Goal: Obtain resource: Download file/media

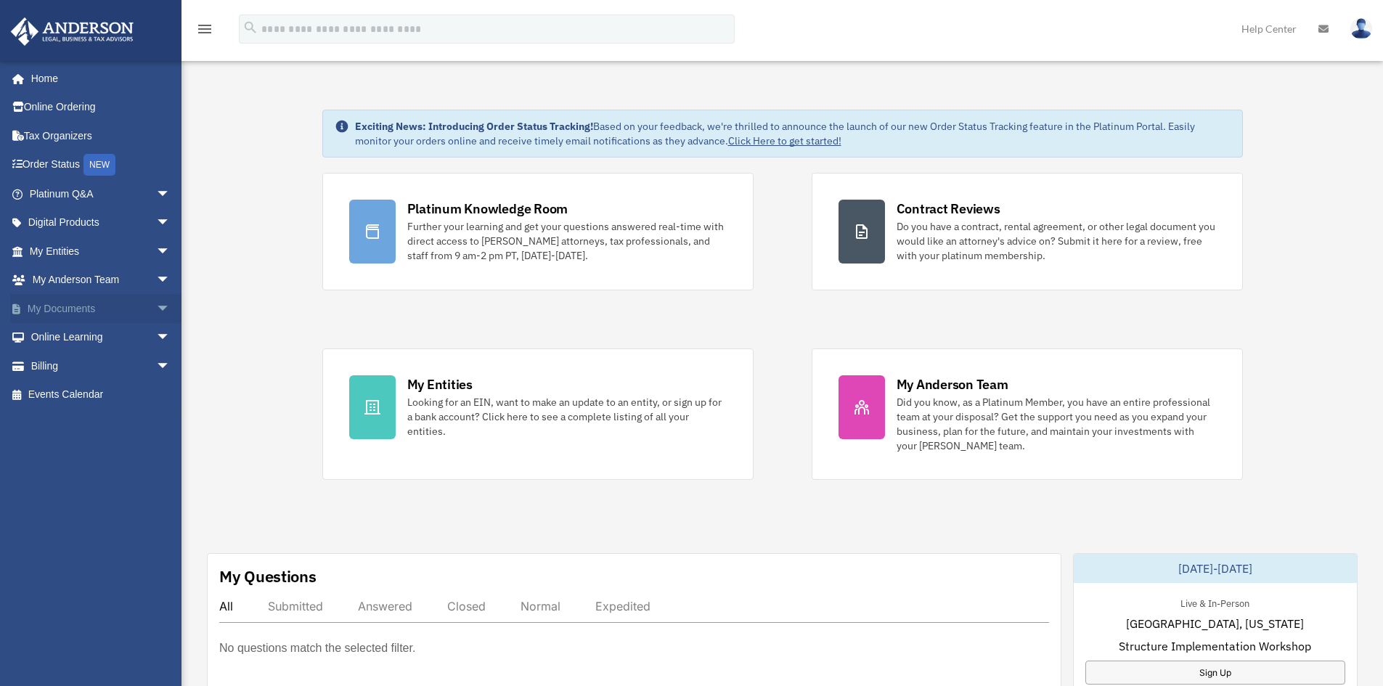
click at [156, 308] on span "arrow_drop_down" at bounding box center [170, 309] width 29 height 30
click at [73, 333] on link "Box" at bounding box center [106, 337] width 172 height 29
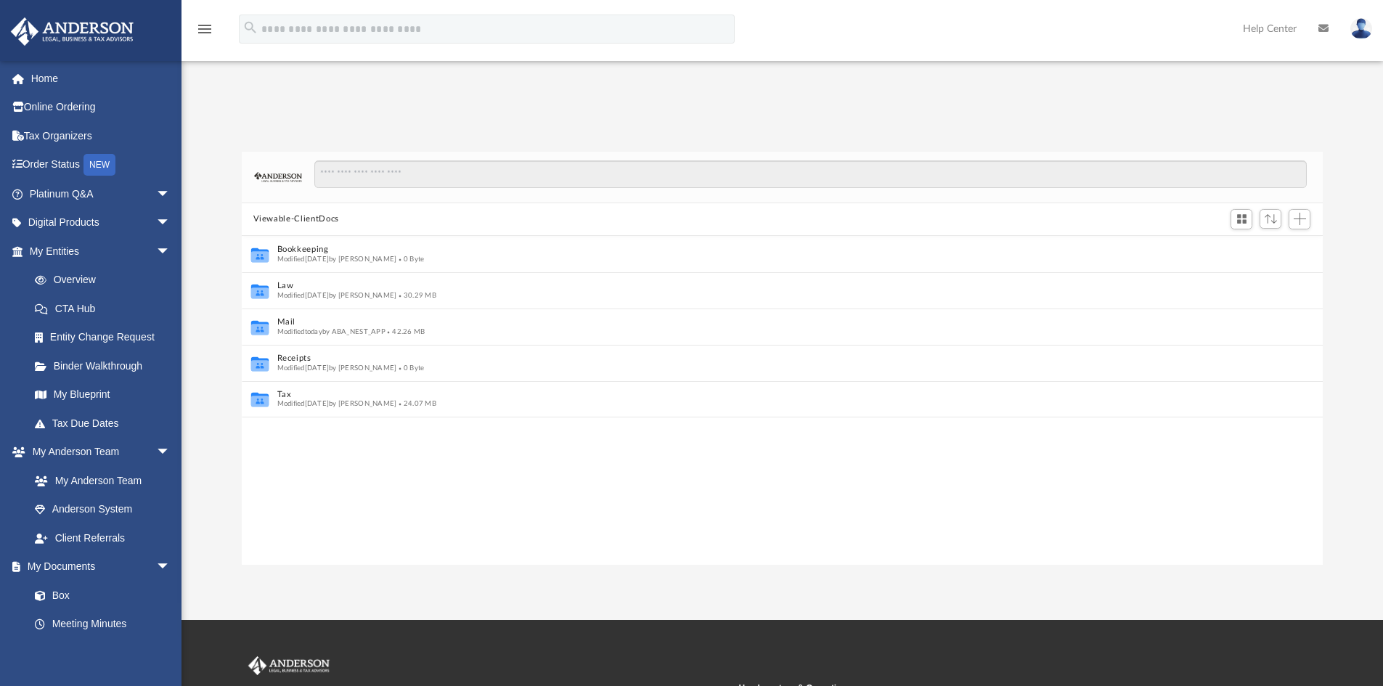
scroll to position [12, 12]
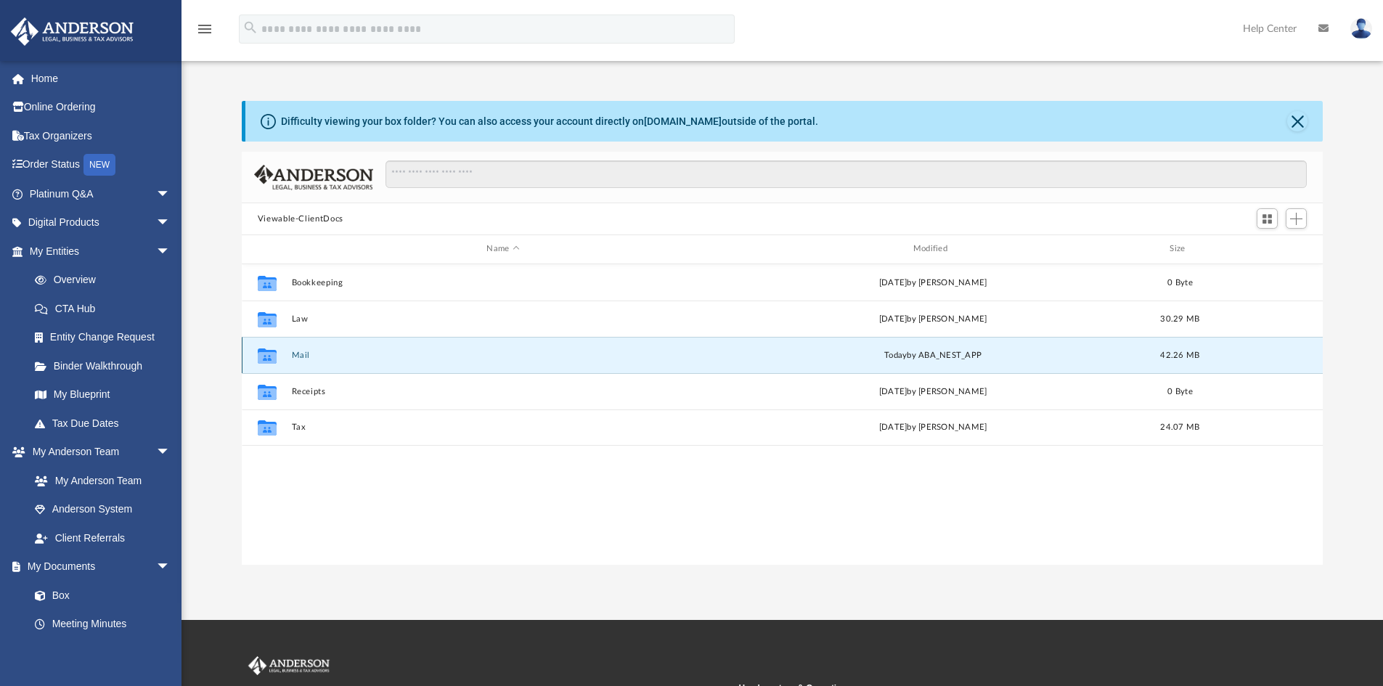
click at [299, 352] on button "Mail" at bounding box center [502, 355] width 423 height 9
click at [299, 359] on button "Mail" at bounding box center [502, 355] width 423 height 9
click at [303, 353] on button "Mail" at bounding box center [502, 355] width 423 height 9
click at [295, 356] on button "Mail" at bounding box center [502, 355] width 423 height 9
click at [301, 351] on button "Mail" at bounding box center [502, 355] width 423 height 9
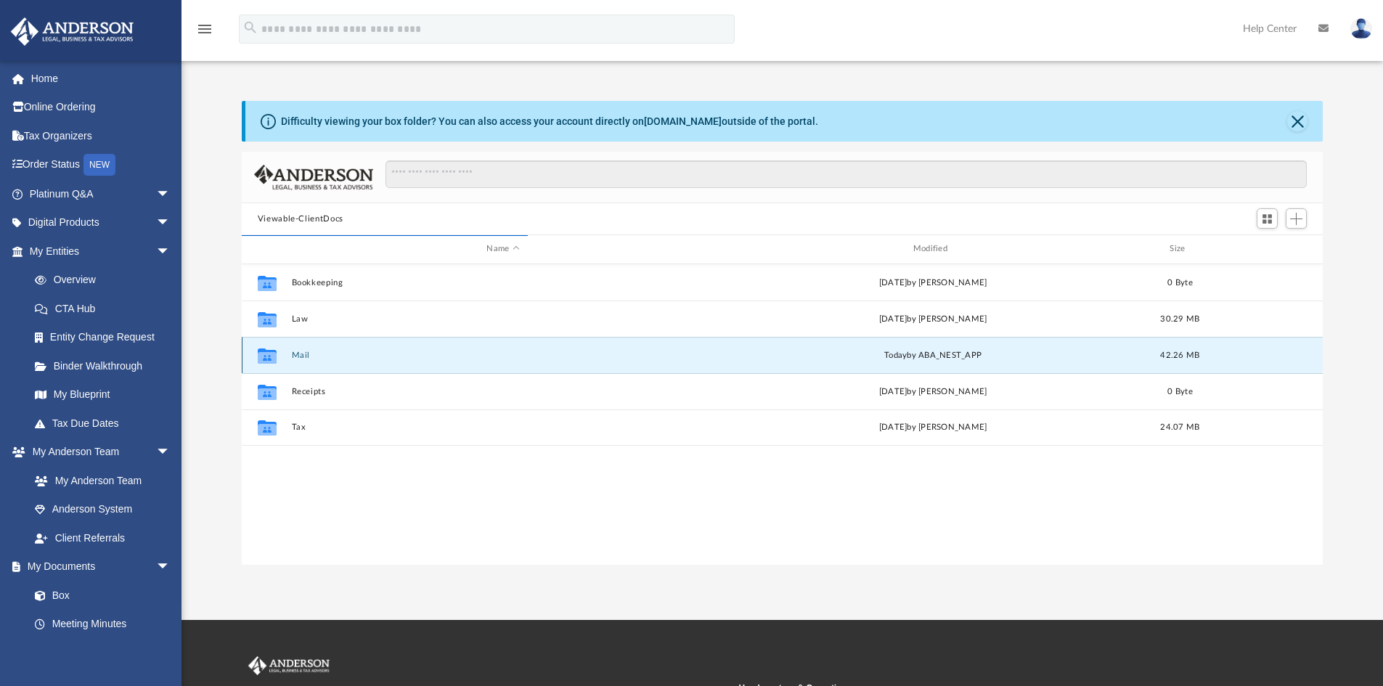
click at [301, 351] on button "Mail" at bounding box center [502, 355] width 423 height 9
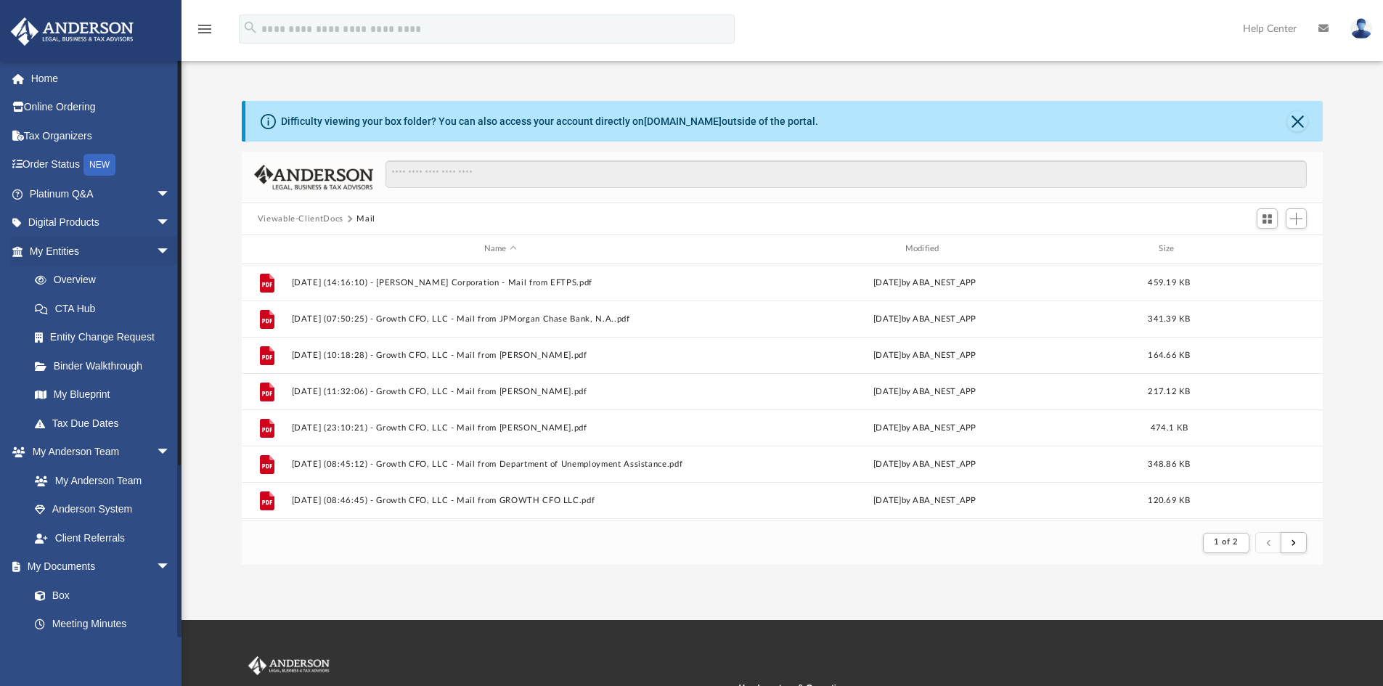
scroll to position [274, 1070]
click at [1295, 544] on span "submit" at bounding box center [1293, 543] width 4 height 8
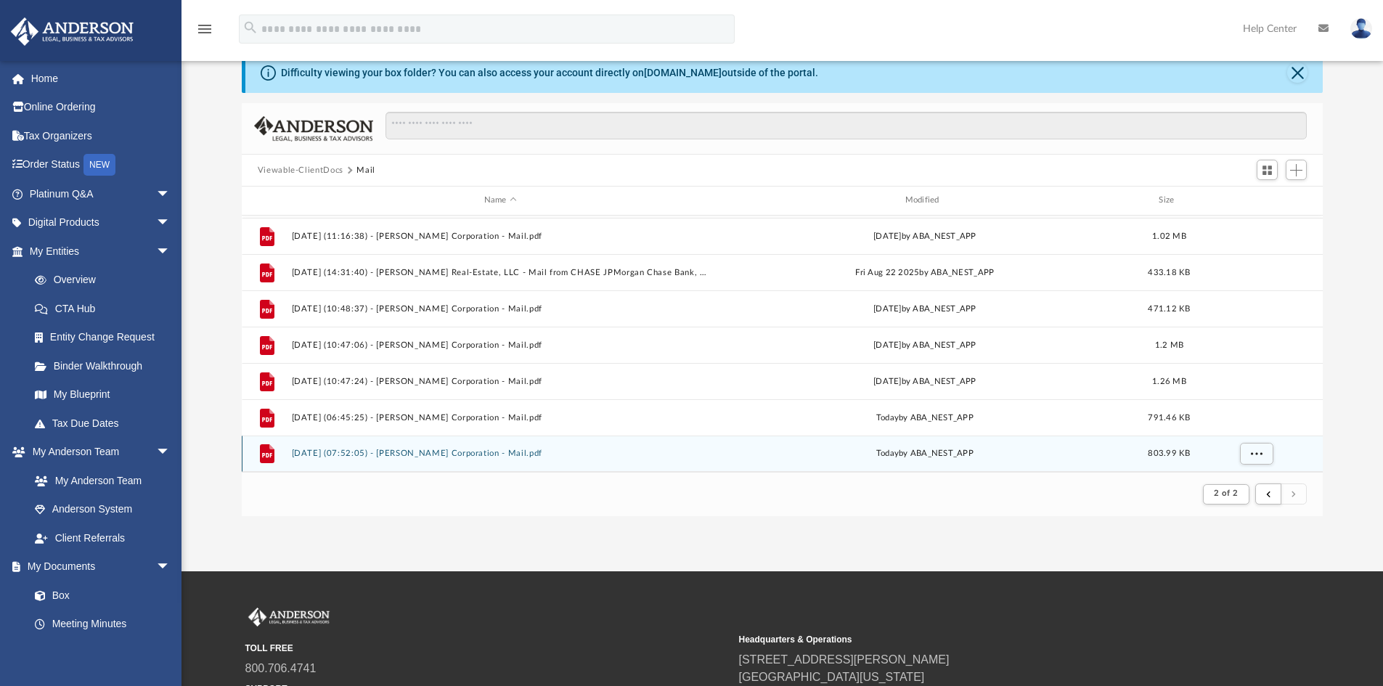
scroll to position [73, 0]
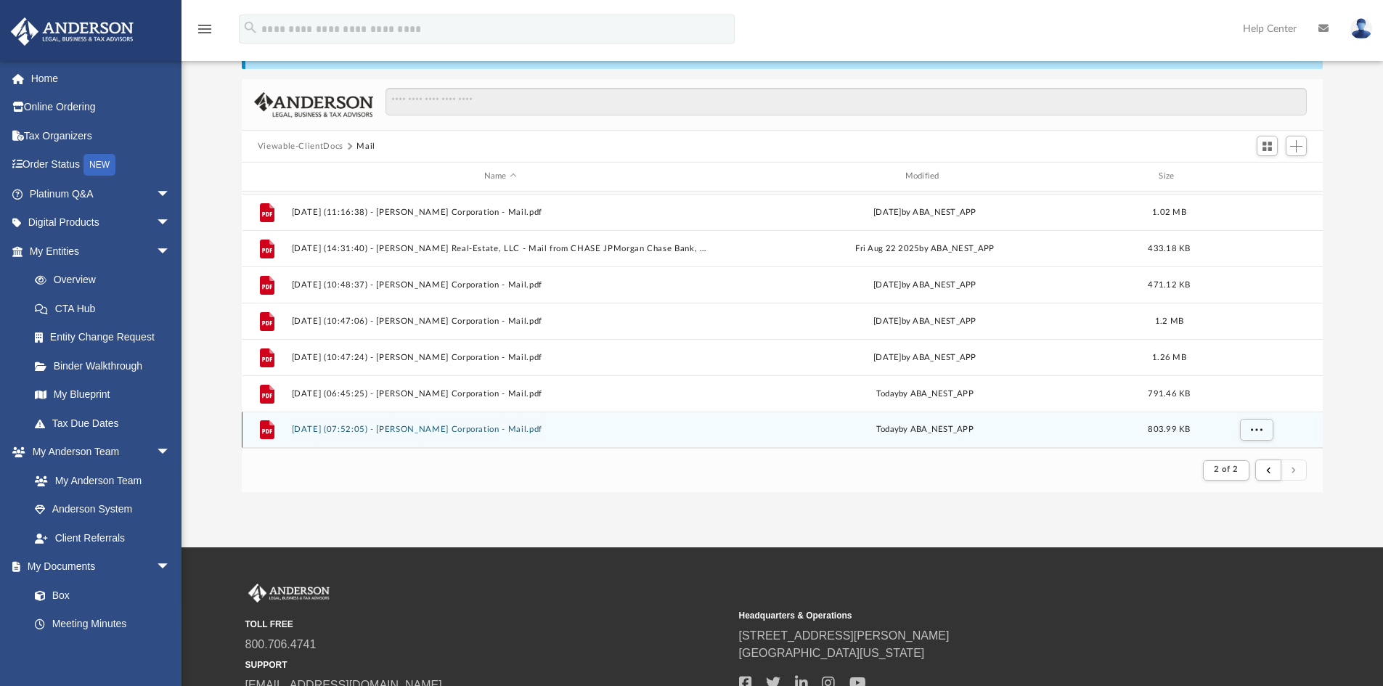
click at [801, 429] on div "today by ABA_NEST_APP" at bounding box center [925, 429] width 418 height 13
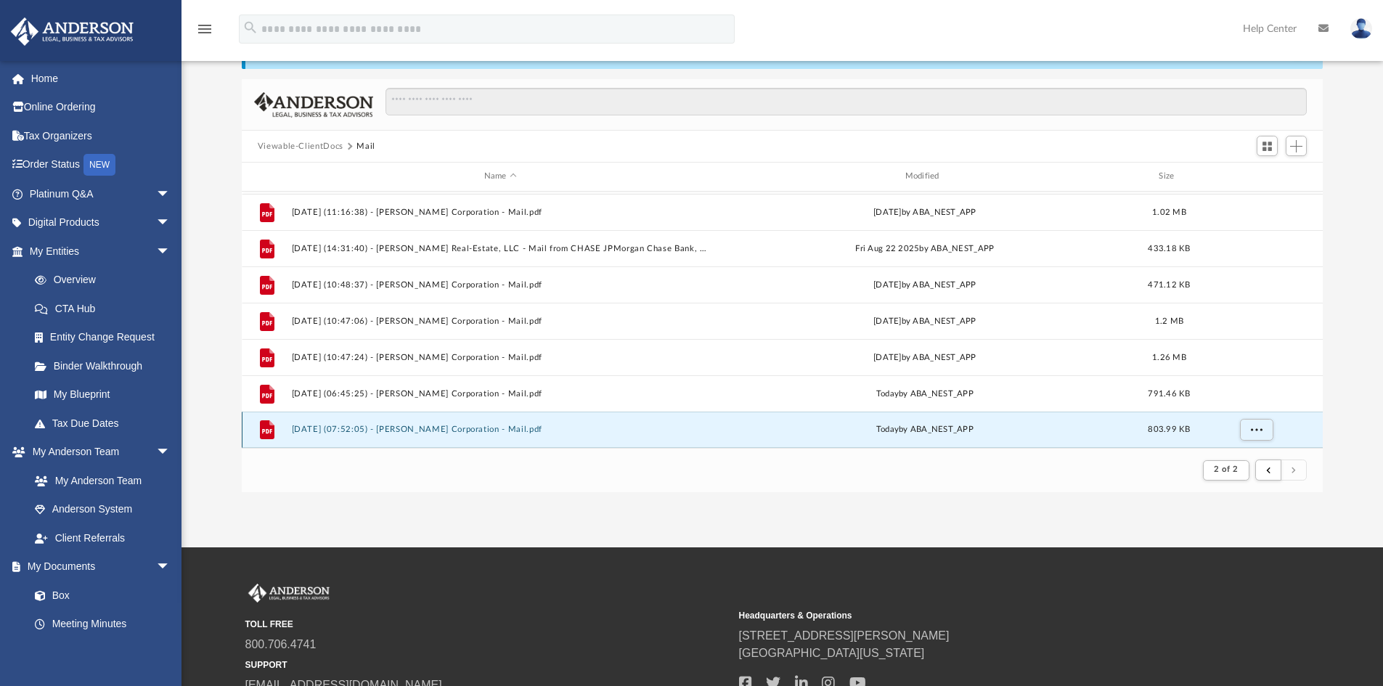
click at [488, 432] on button "2025.09.09 (07:52:05) - Kirk Corporation - Mail.pdf" at bounding box center [500, 429] width 418 height 9
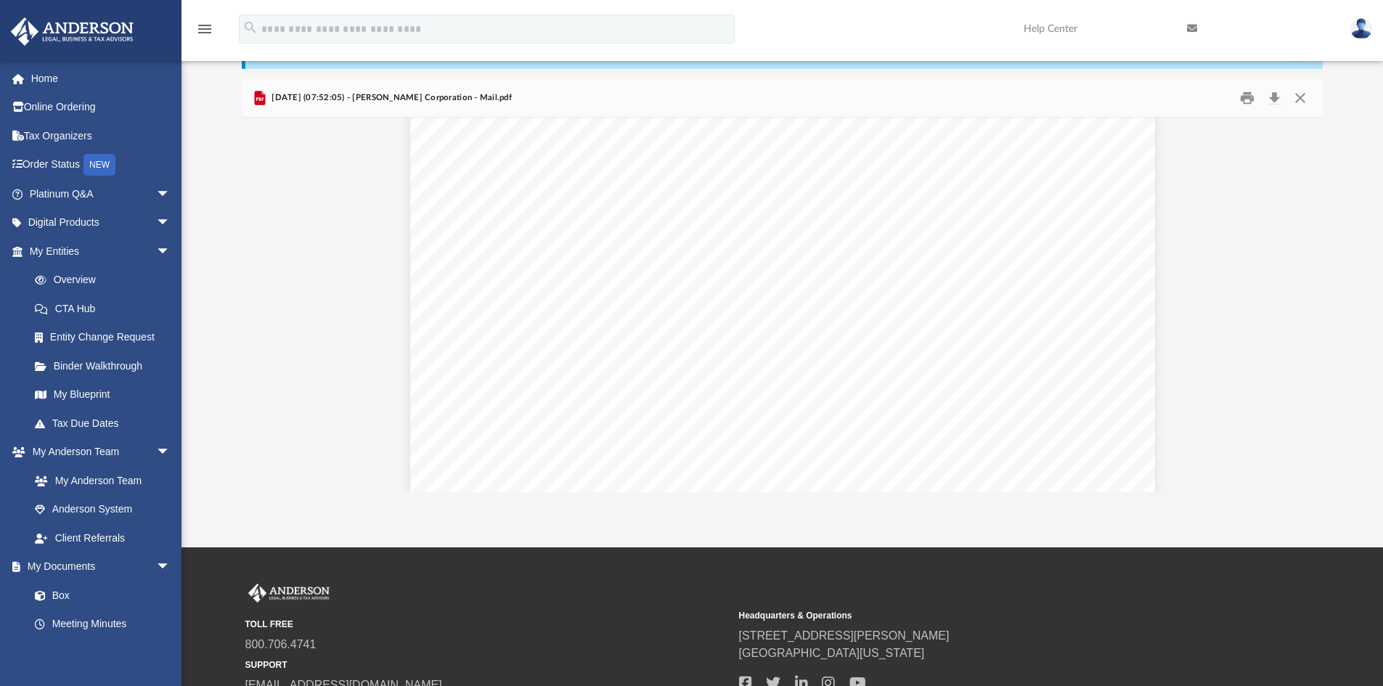
scroll to position [290, 0]
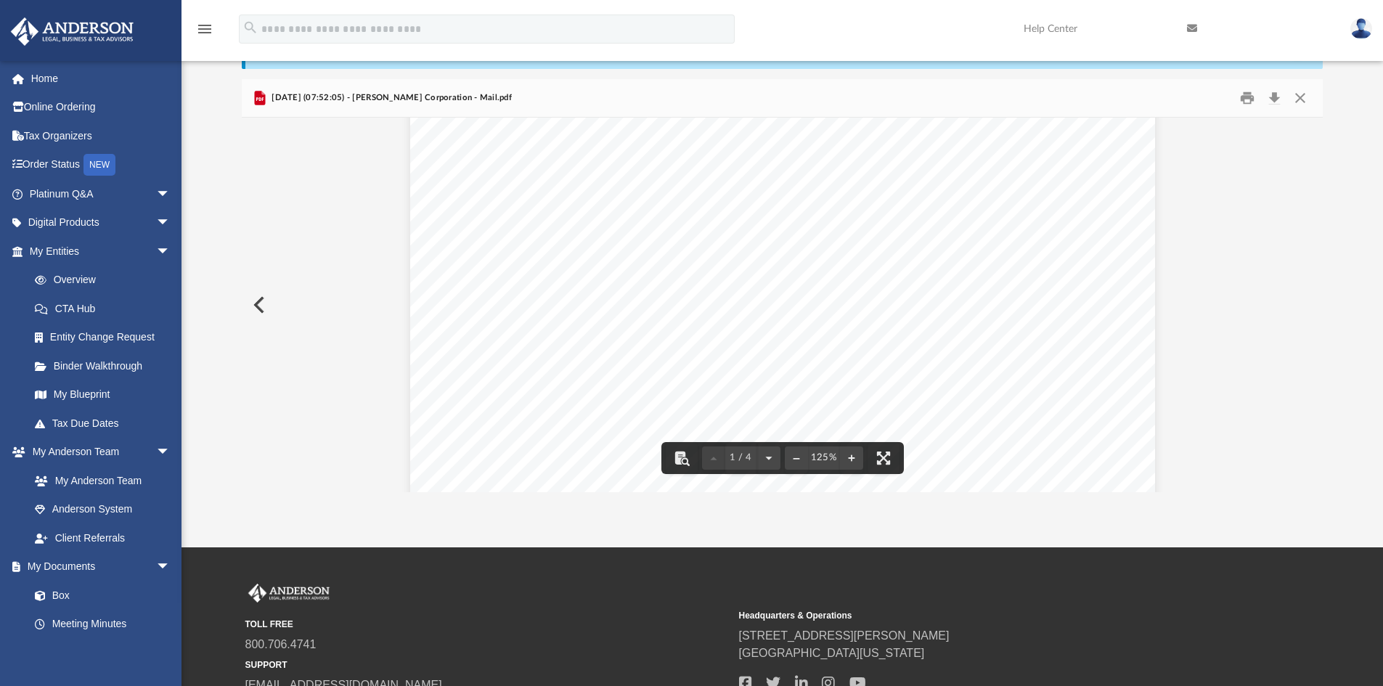
click at [259, 306] on button "Preview" at bounding box center [258, 305] width 32 height 41
click at [1311, 298] on button "Preview" at bounding box center [1307, 305] width 32 height 41
click at [1275, 97] on button "Download" at bounding box center [1274, 98] width 26 height 23
click at [260, 305] on button "Preview" at bounding box center [258, 305] width 32 height 41
click at [260, 310] on button "Preview" at bounding box center [258, 305] width 32 height 41
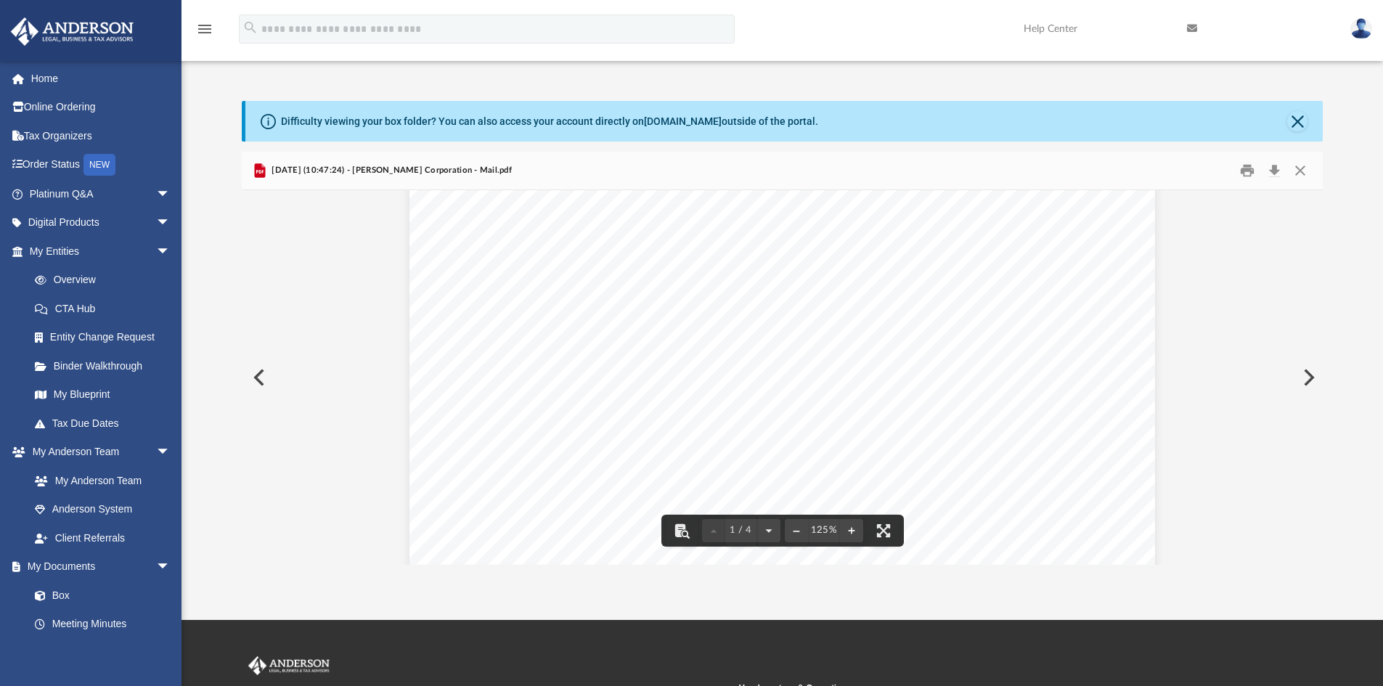
click at [261, 377] on button "Preview" at bounding box center [258, 377] width 32 height 41
click at [263, 375] on button "Preview" at bounding box center [258, 377] width 32 height 41
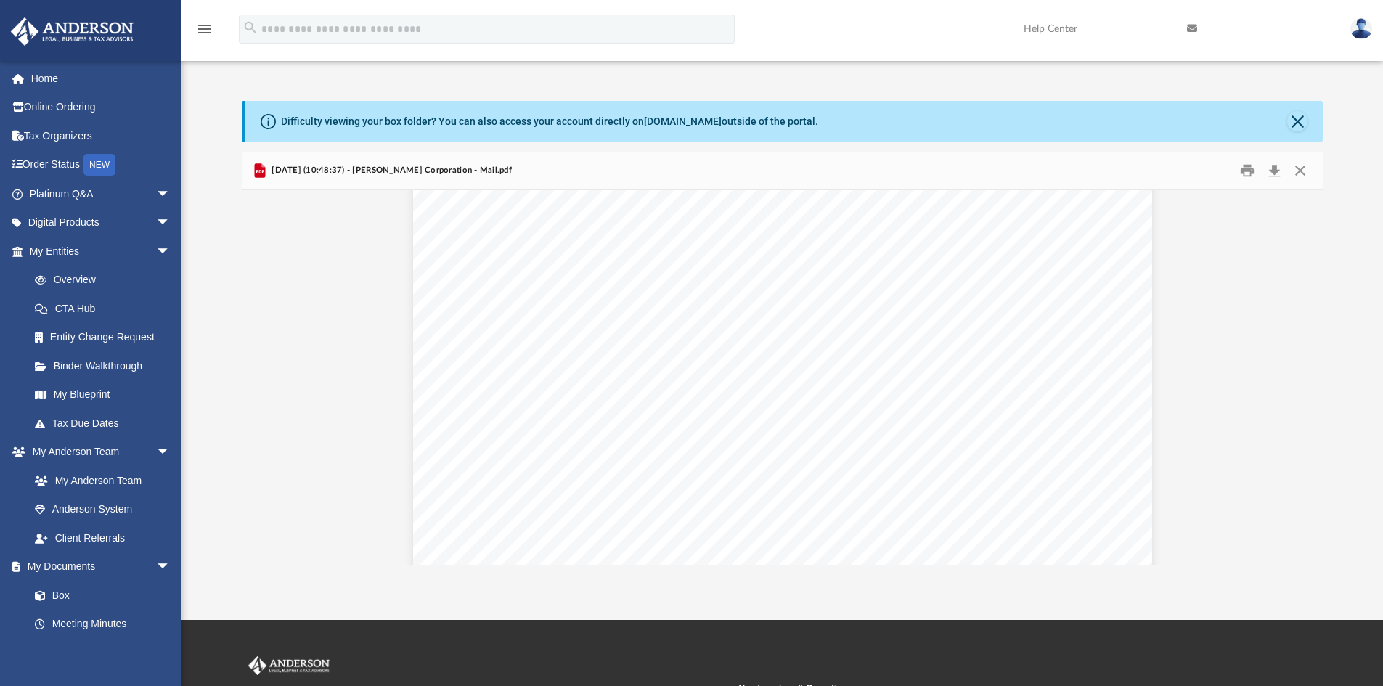
scroll to position [0, 0]
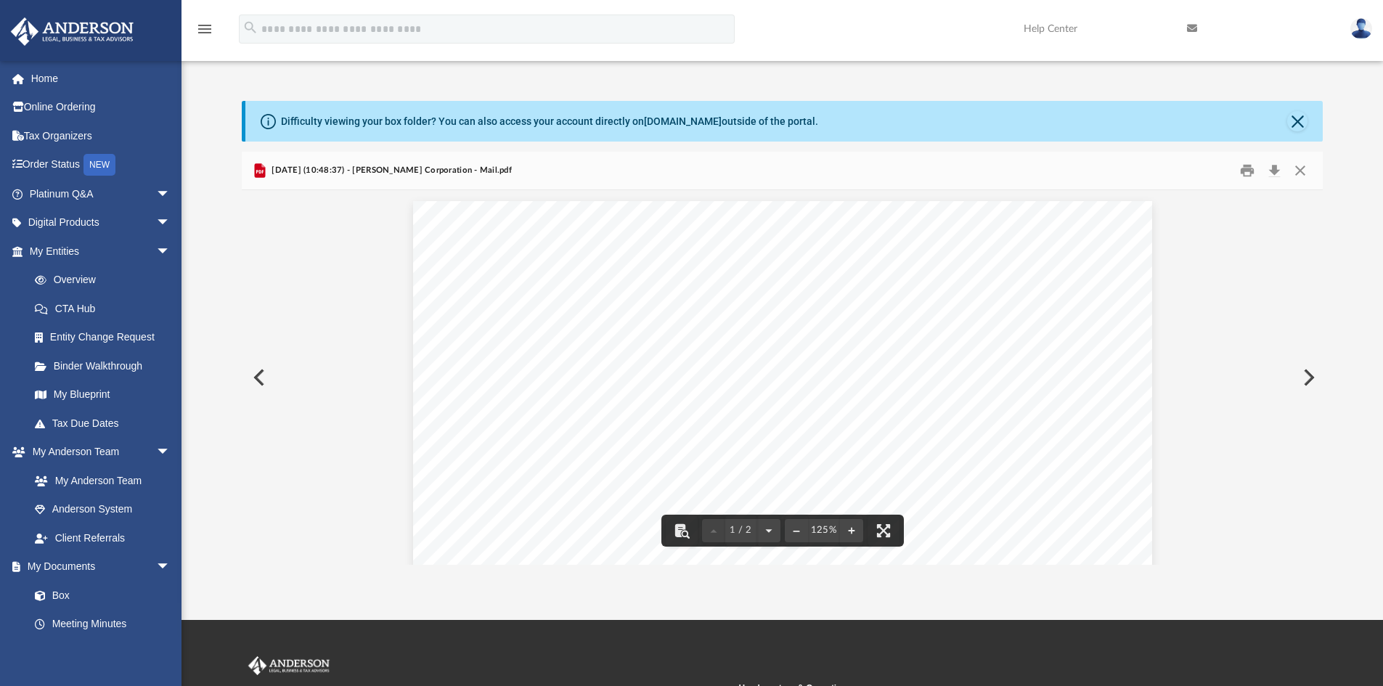
click at [252, 374] on button "Preview" at bounding box center [258, 377] width 32 height 41
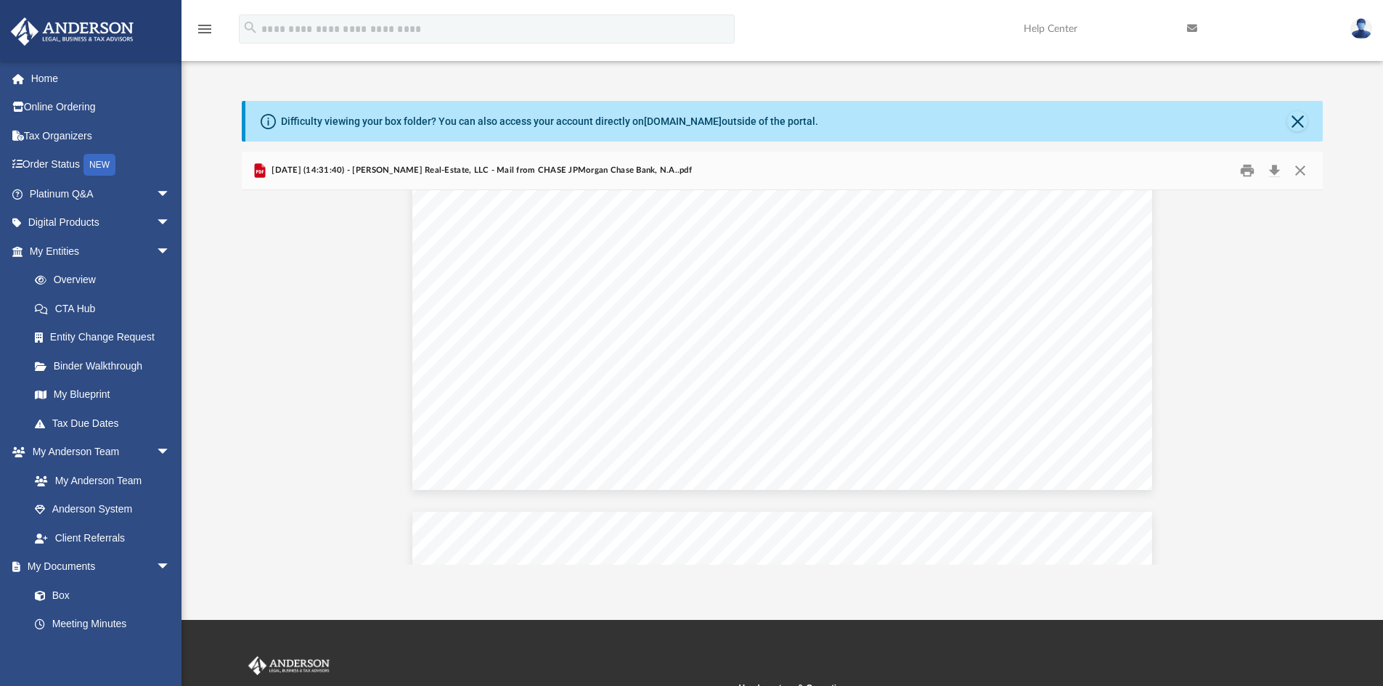
scroll to position [581, 0]
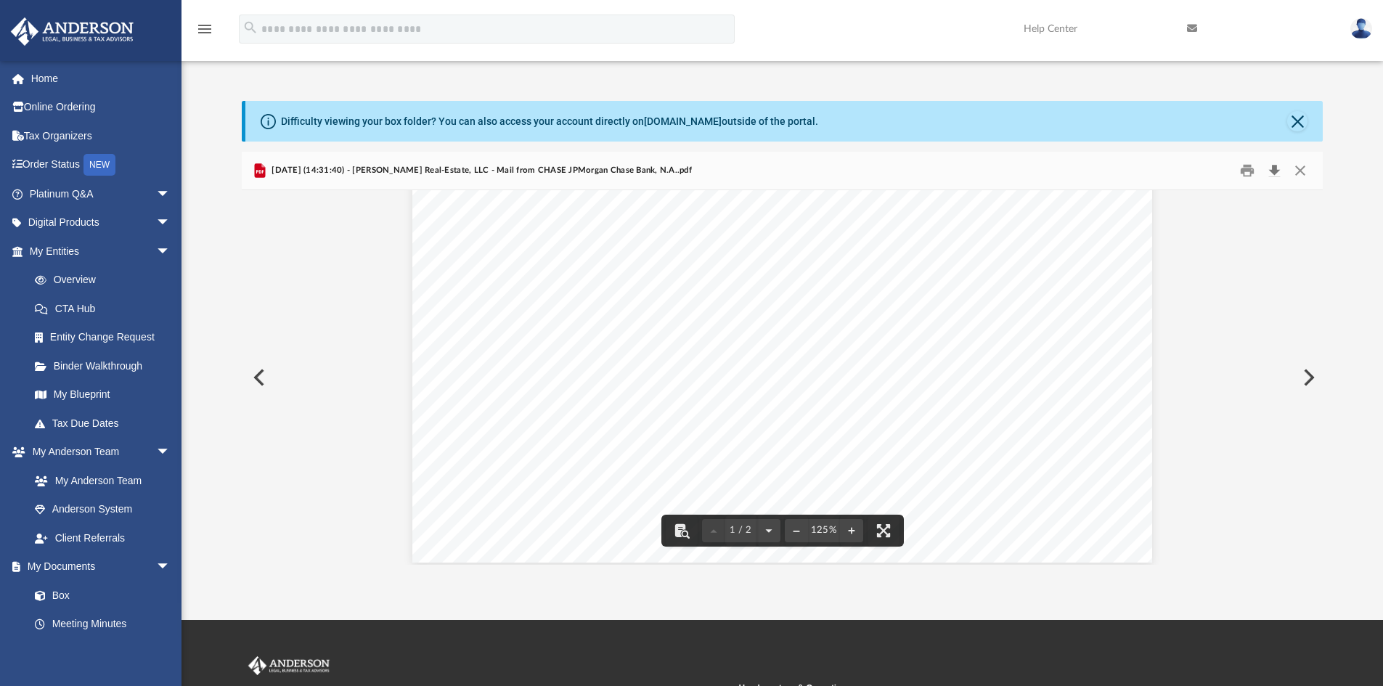
click at [1277, 171] on button "Download" at bounding box center [1274, 171] width 26 height 23
click at [261, 387] on button "Preview" at bounding box center [258, 377] width 32 height 41
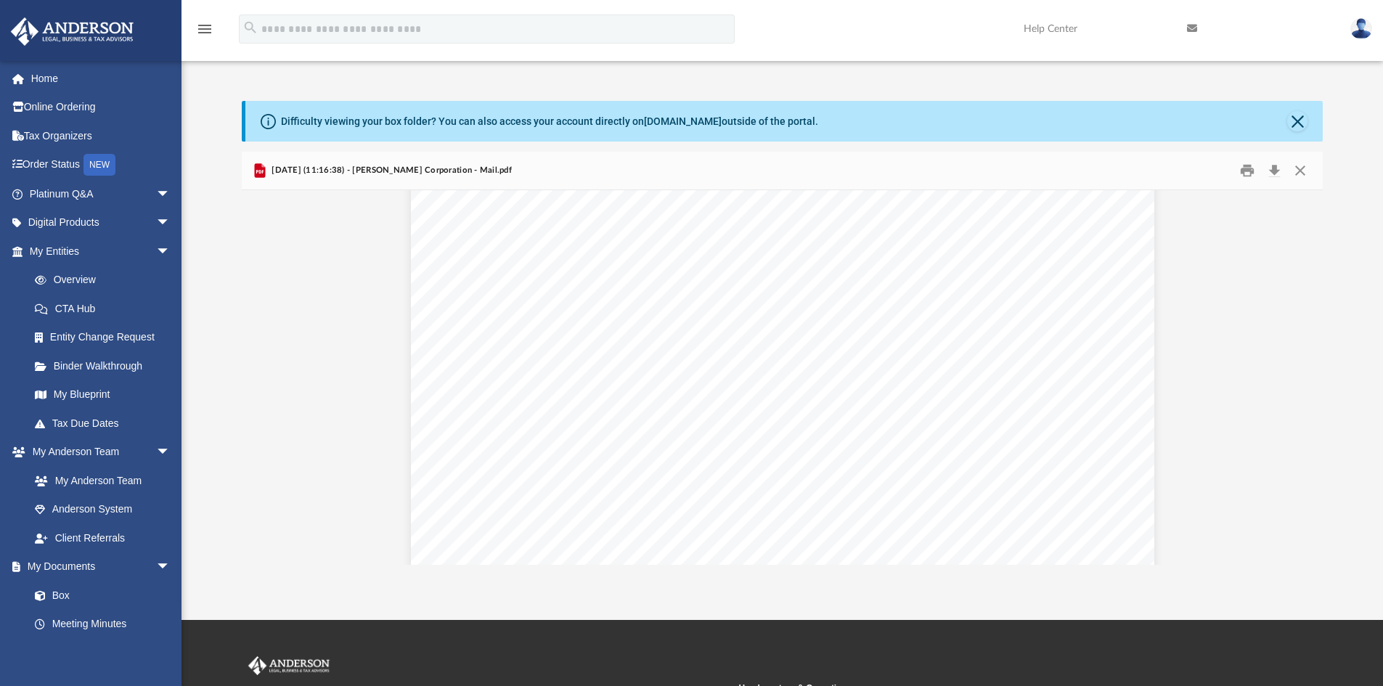
scroll to position [290, 0]
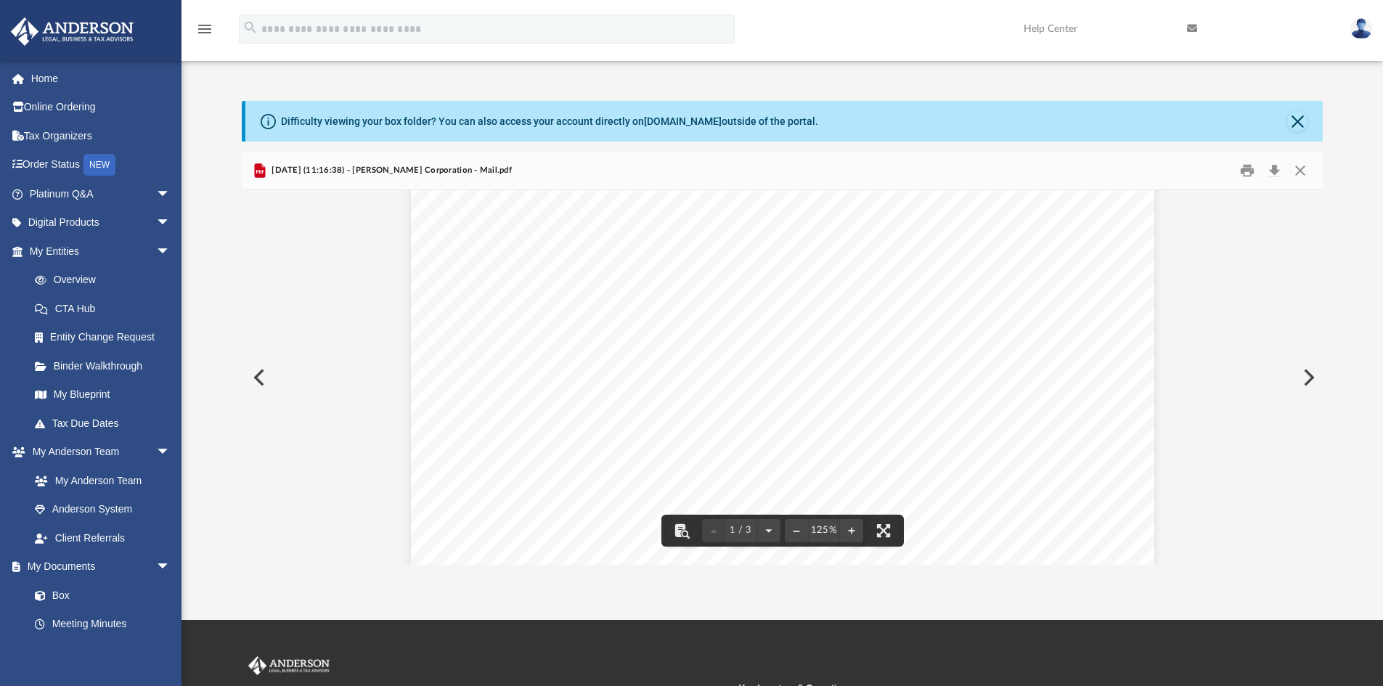
click at [256, 372] on button "Preview" at bounding box center [258, 377] width 32 height 41
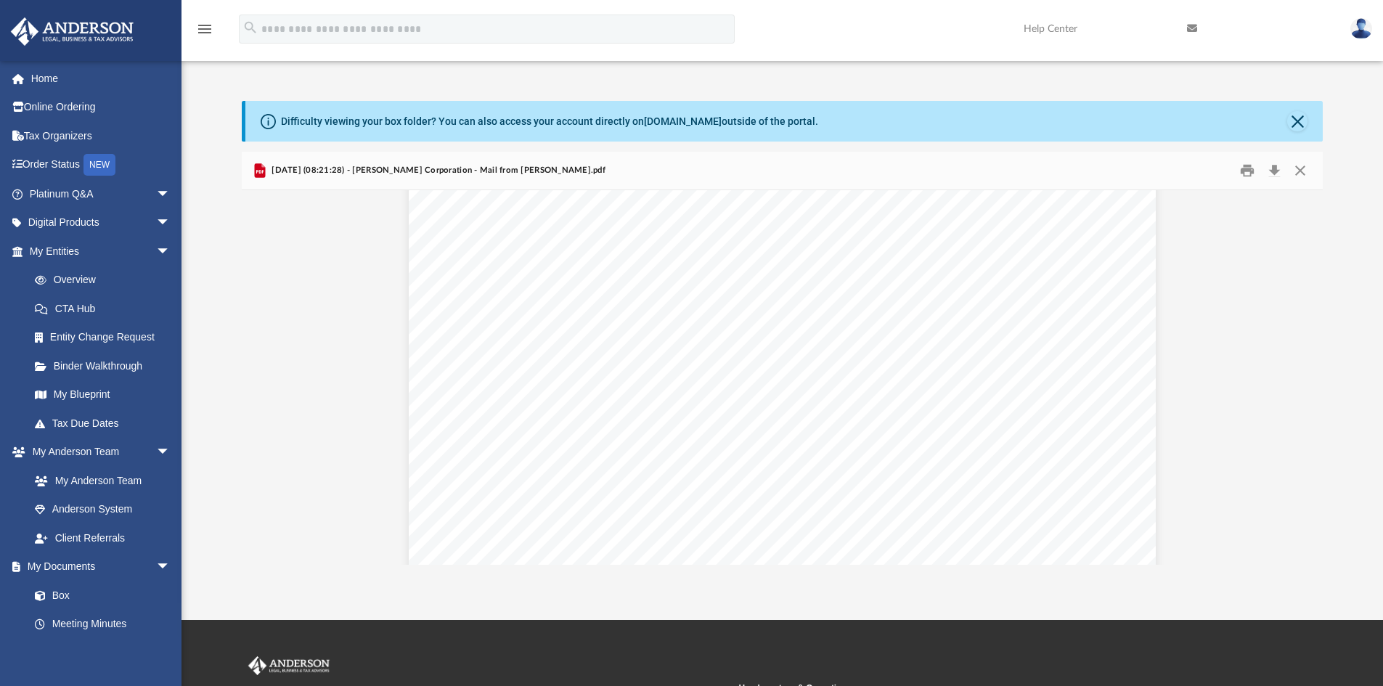
scroll to position [145, 0]
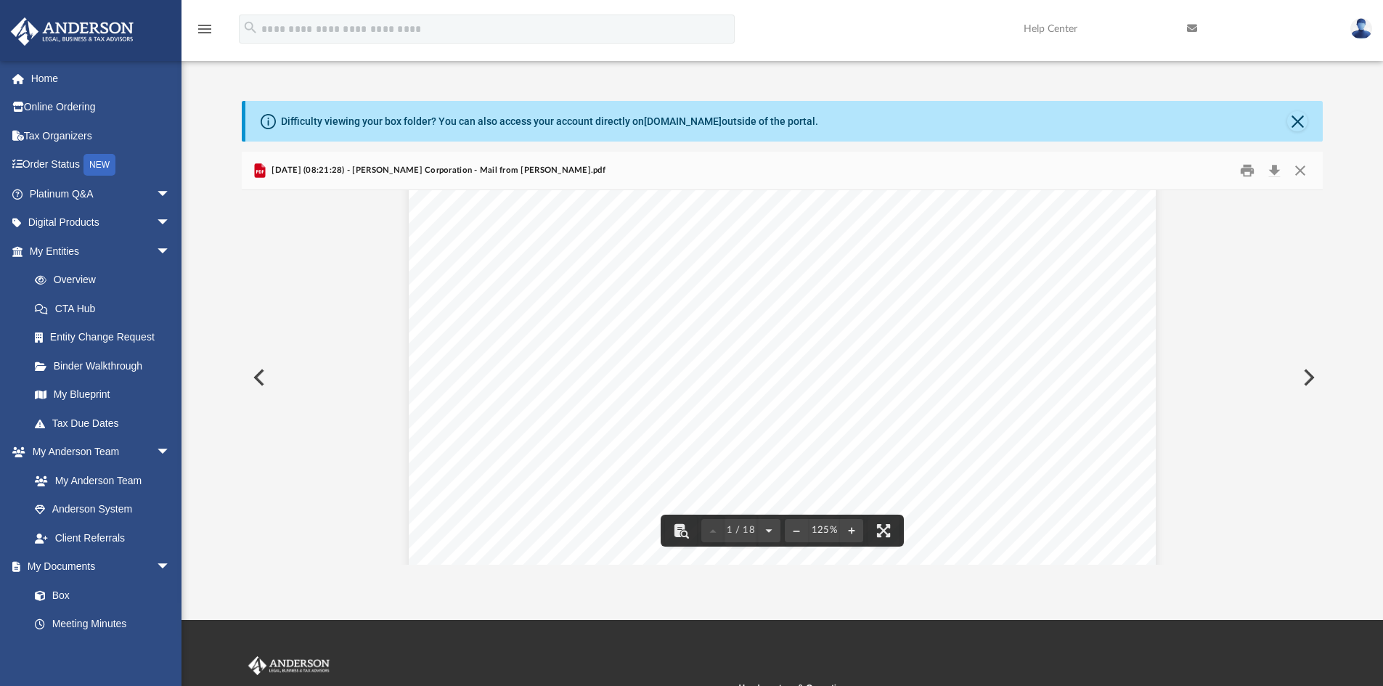
click at [253, 377] on button "Preview" at bounding box center [258, 377] width 32 height 41
click at [1308, 169] on button "Close" at bounding box center [1300, 171] width 26 height 23
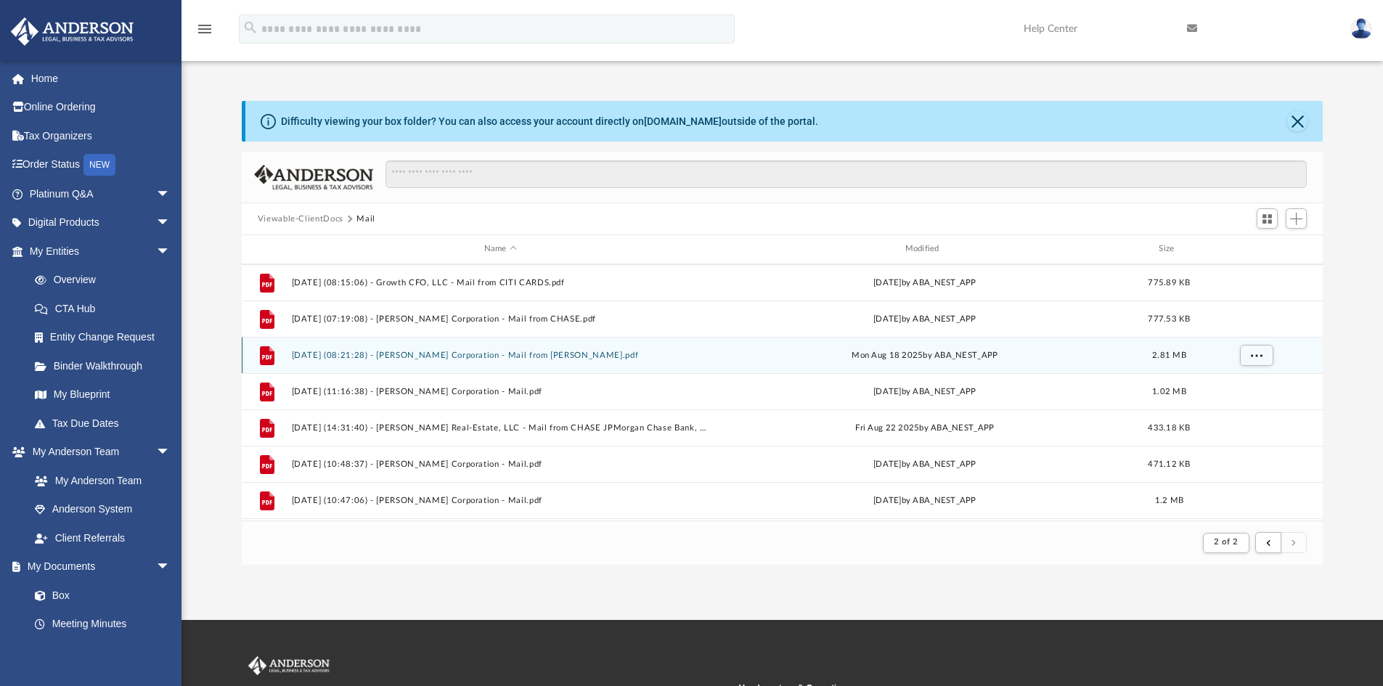
scroll to position [252, 0]
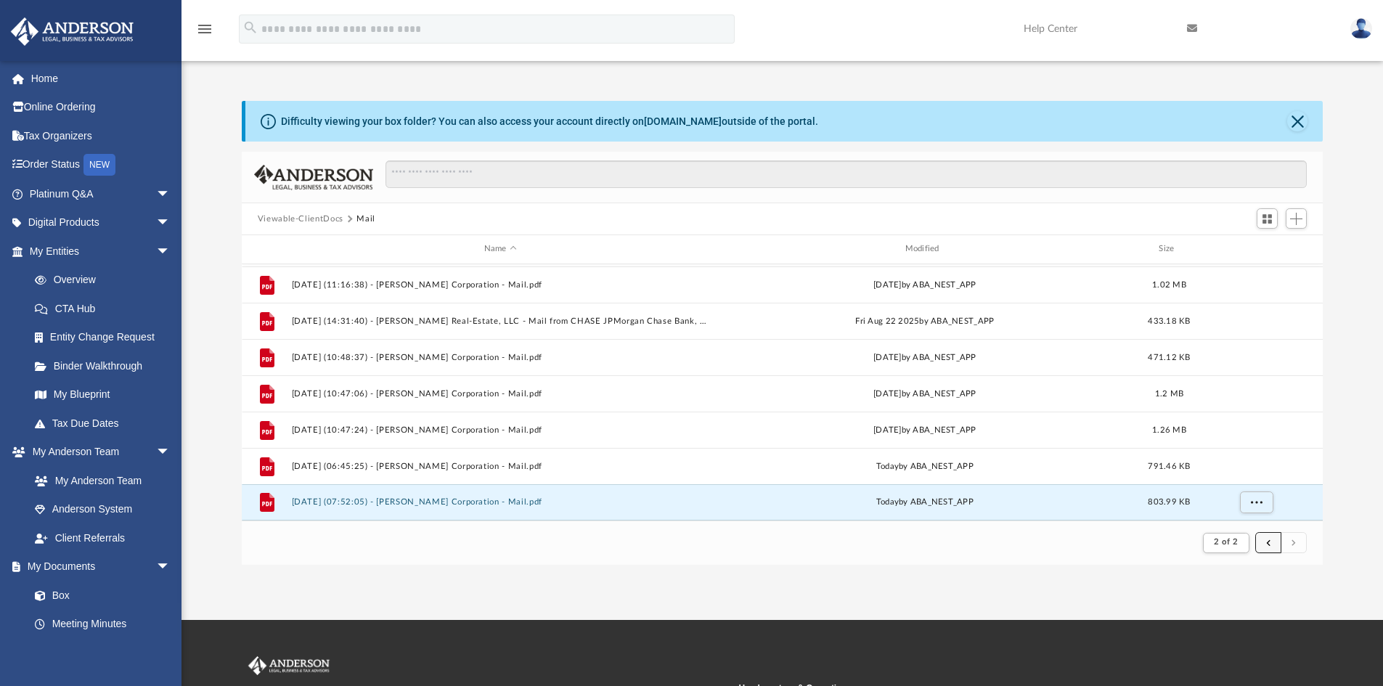
click at [1267, 544] on span "submit" at bounding box center [1268, 543] width 4 height 8
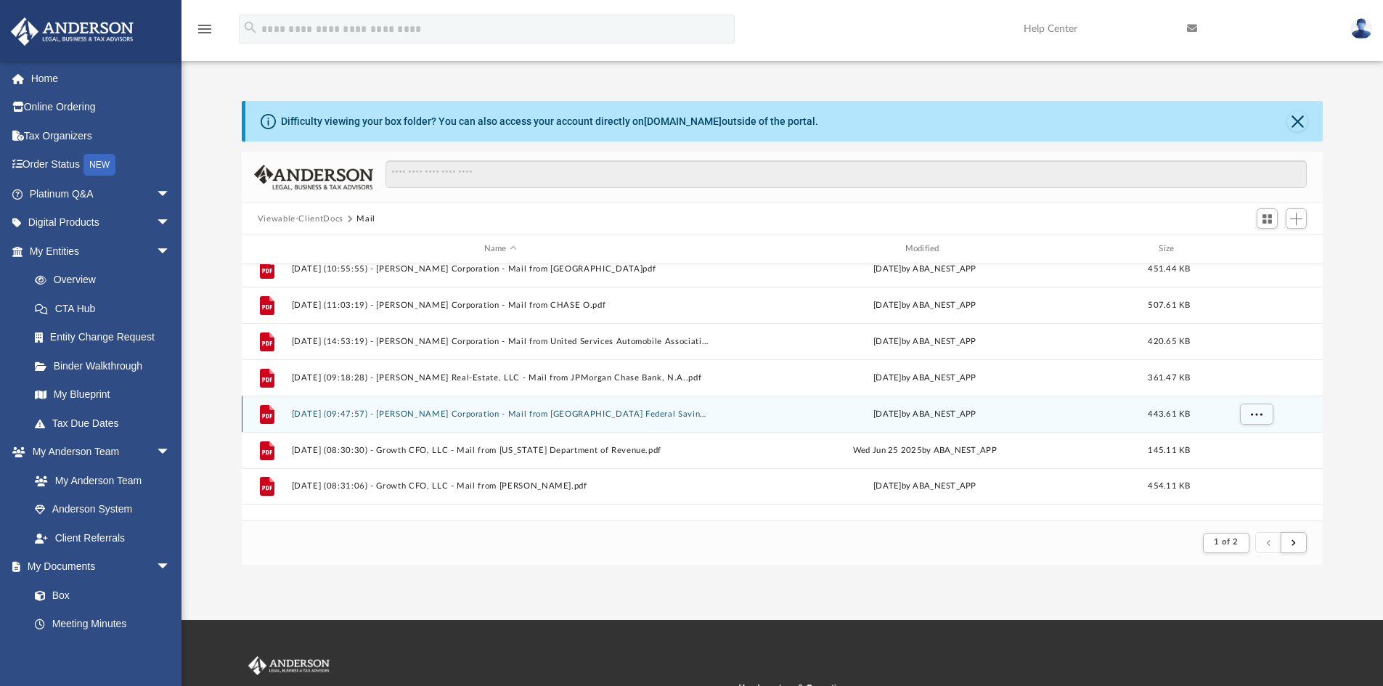
scroll to position [1341, 0]
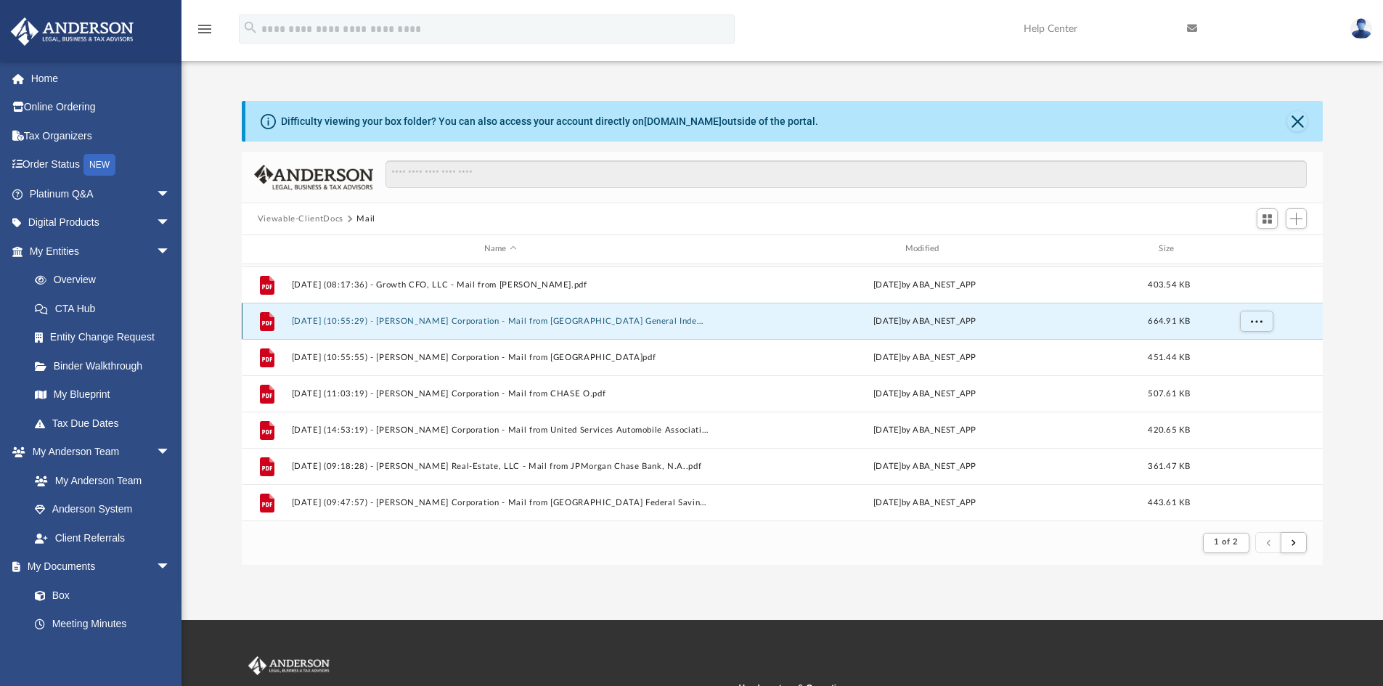
click at [593, 324] on button "2025.05.20 (10:55:29) - Kirk Corporation - Mail from USAA General Indemnity Com…" at bounding box center [500, 320] width 418 height 9
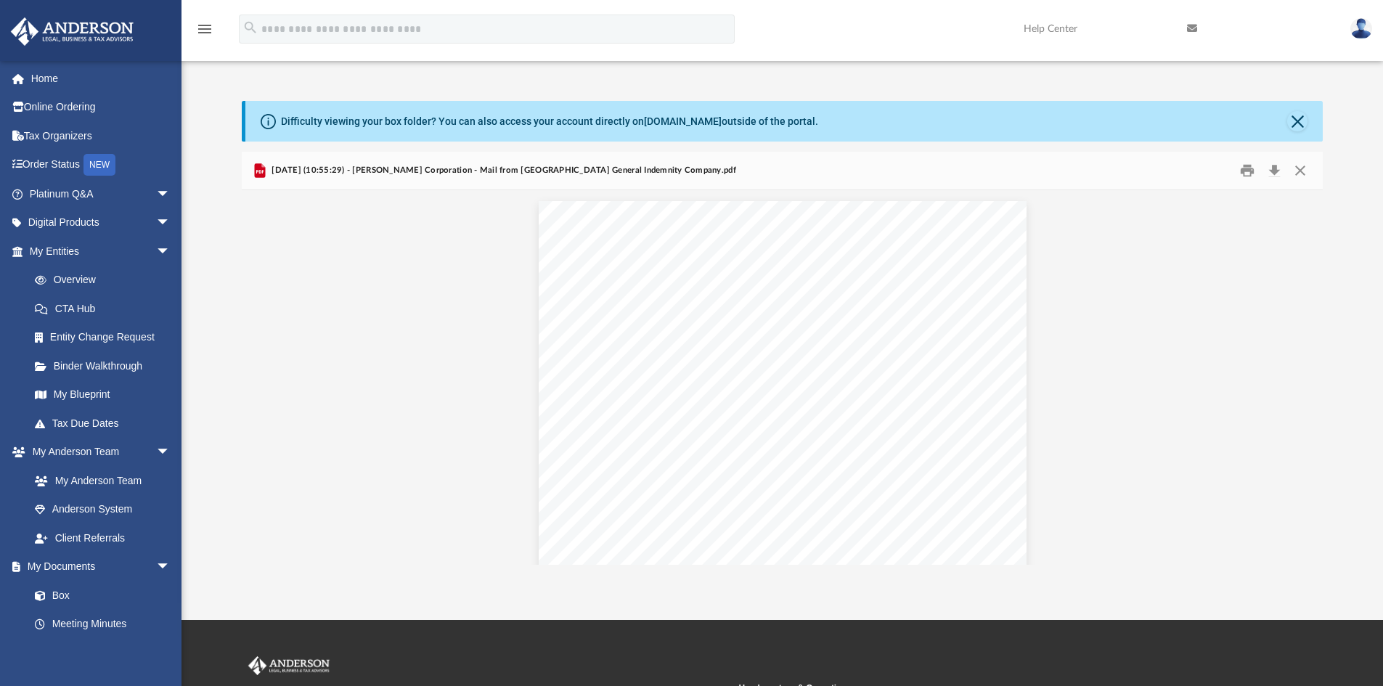
scroll to position [655, 0]
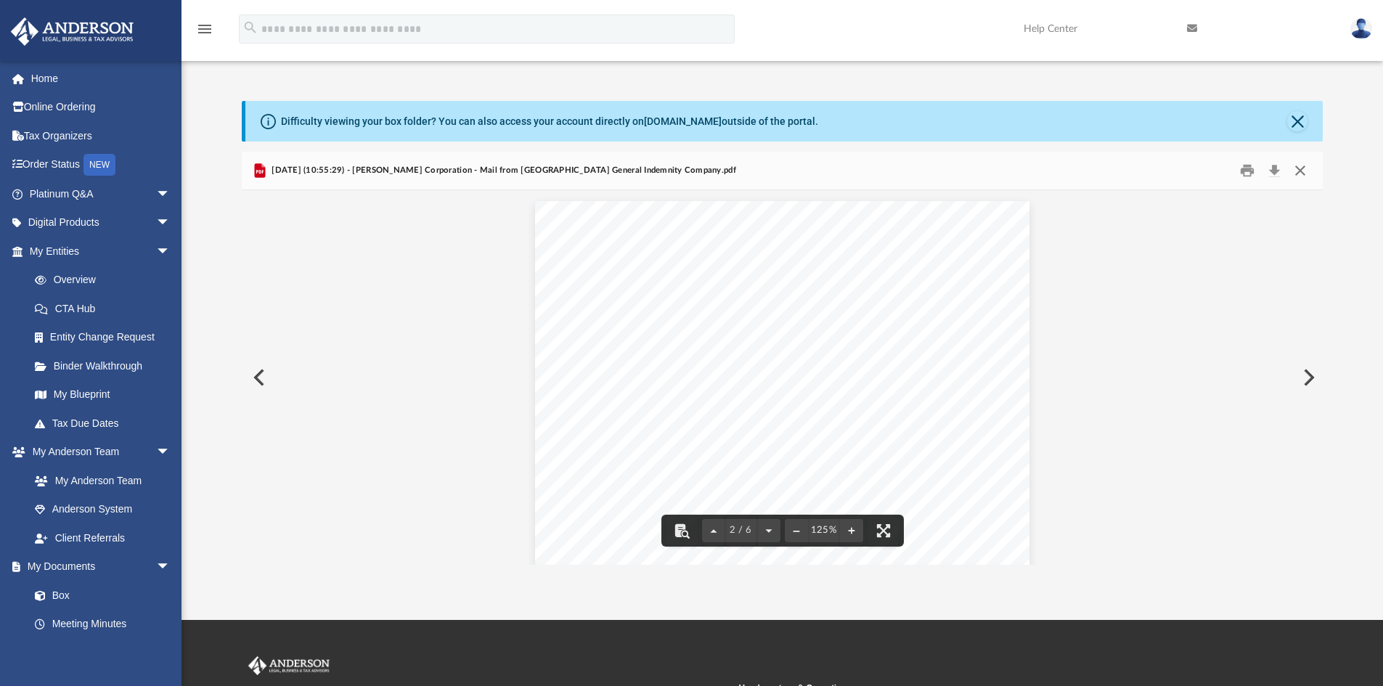
click at [1295, 168] on button "Close" at bounding box center [1300, 171] width 26 height 23
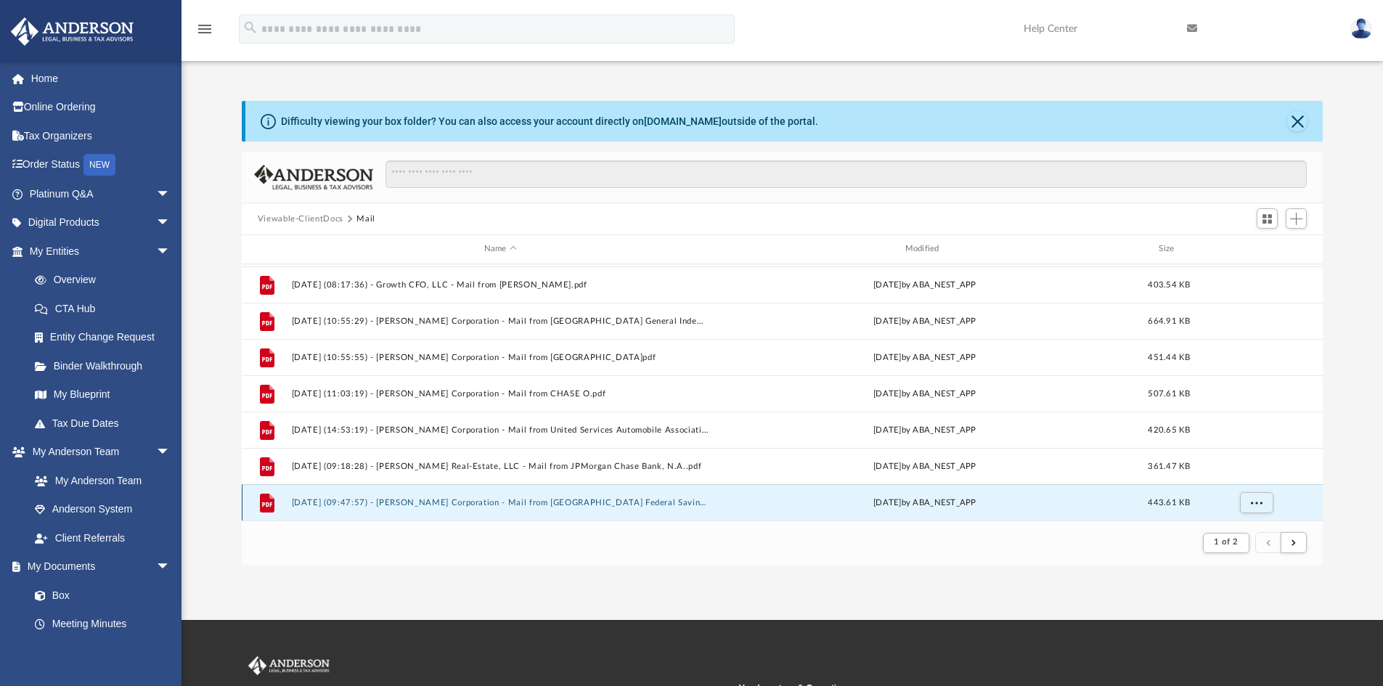
click at [562, 507] on button "2025.06.24 (09:47:57) - Kirk Corporation - Mail from USAA Federal Savings Bank.…" at bounding box center [500, 502] width 418 height 9
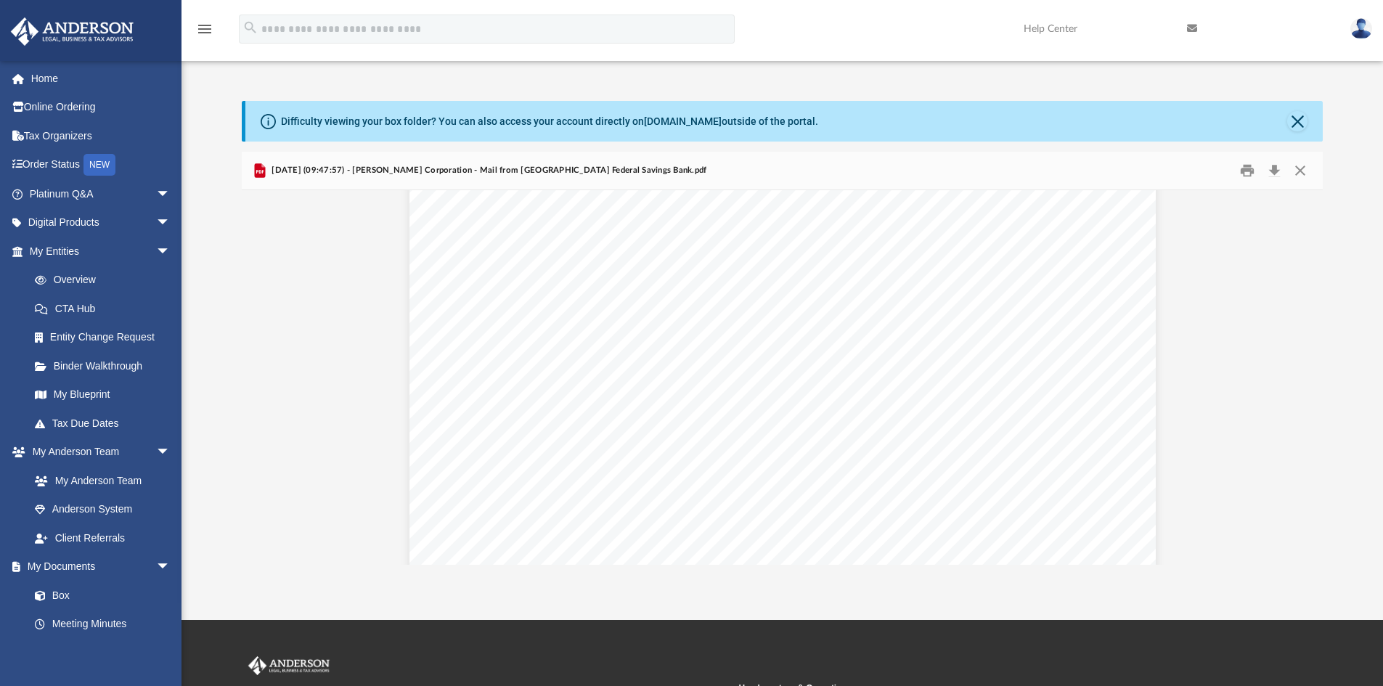
scroll to position [0, 0]
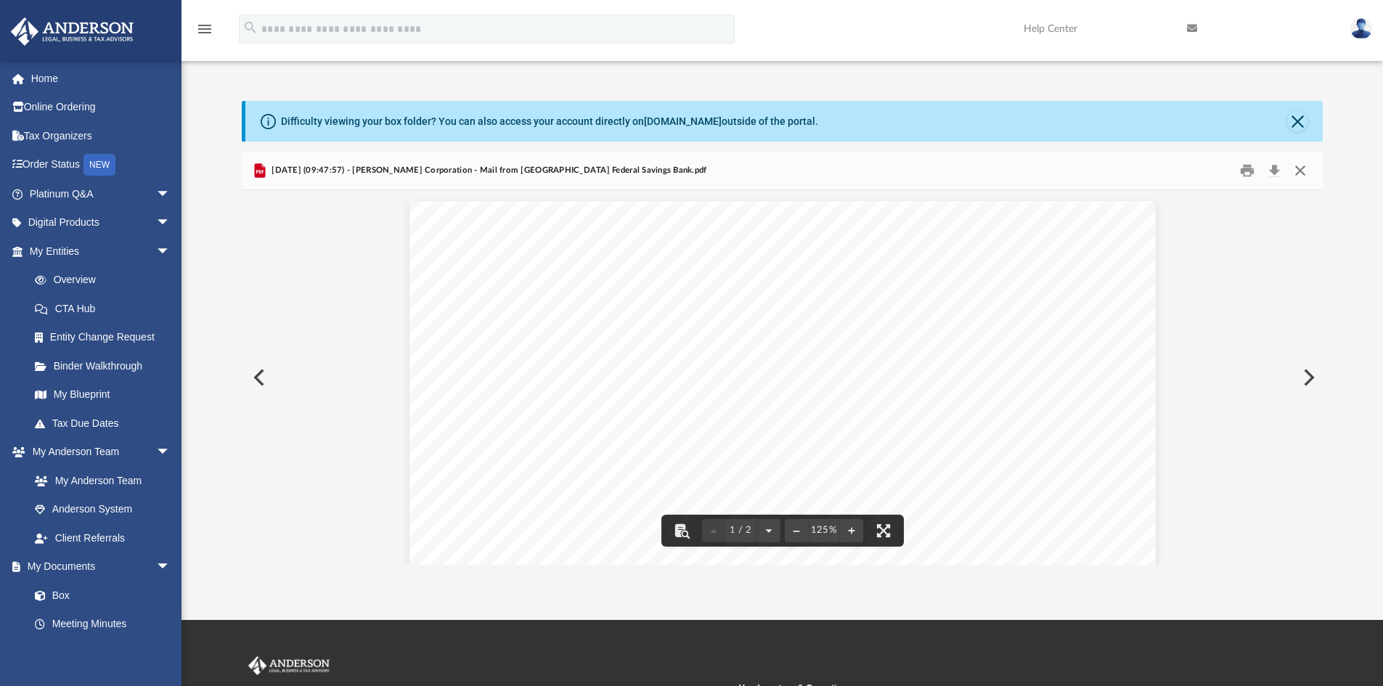
click at [1296, 165] on button "Close" at bounding box center [1300, 171] width 26 height 23
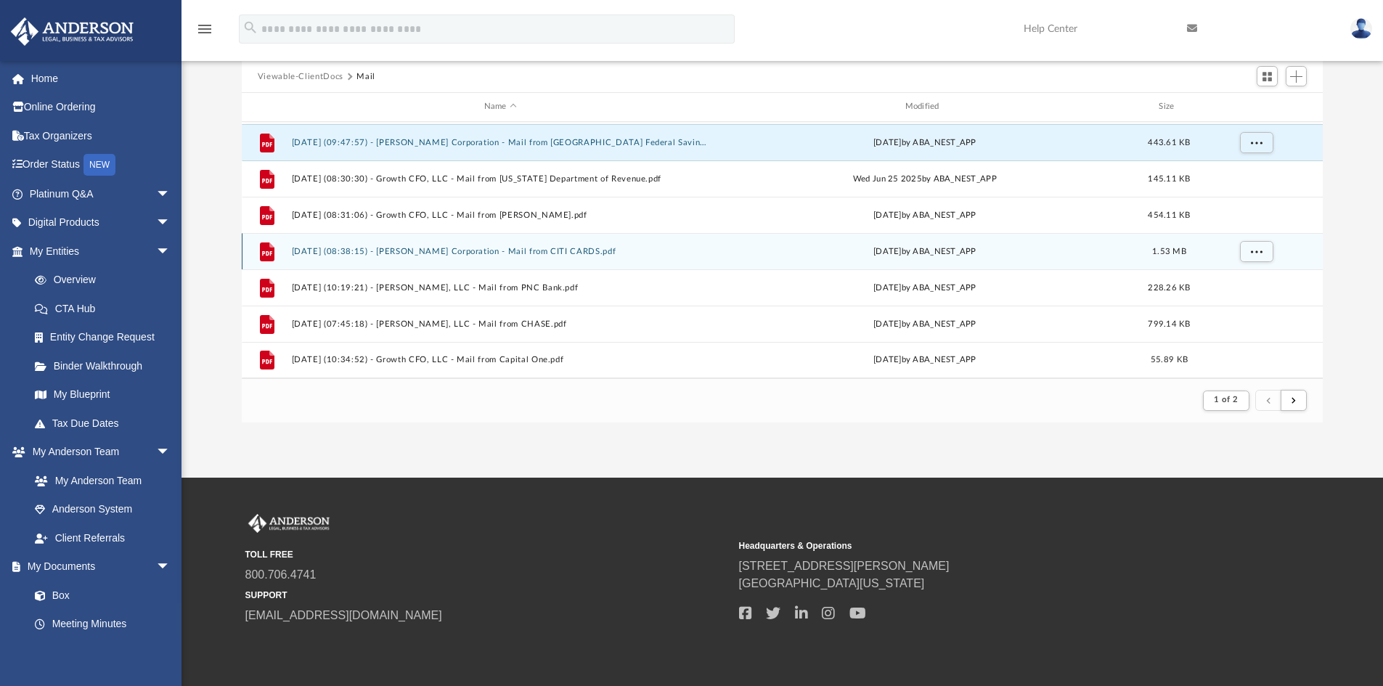
scroll to position [145, 0]
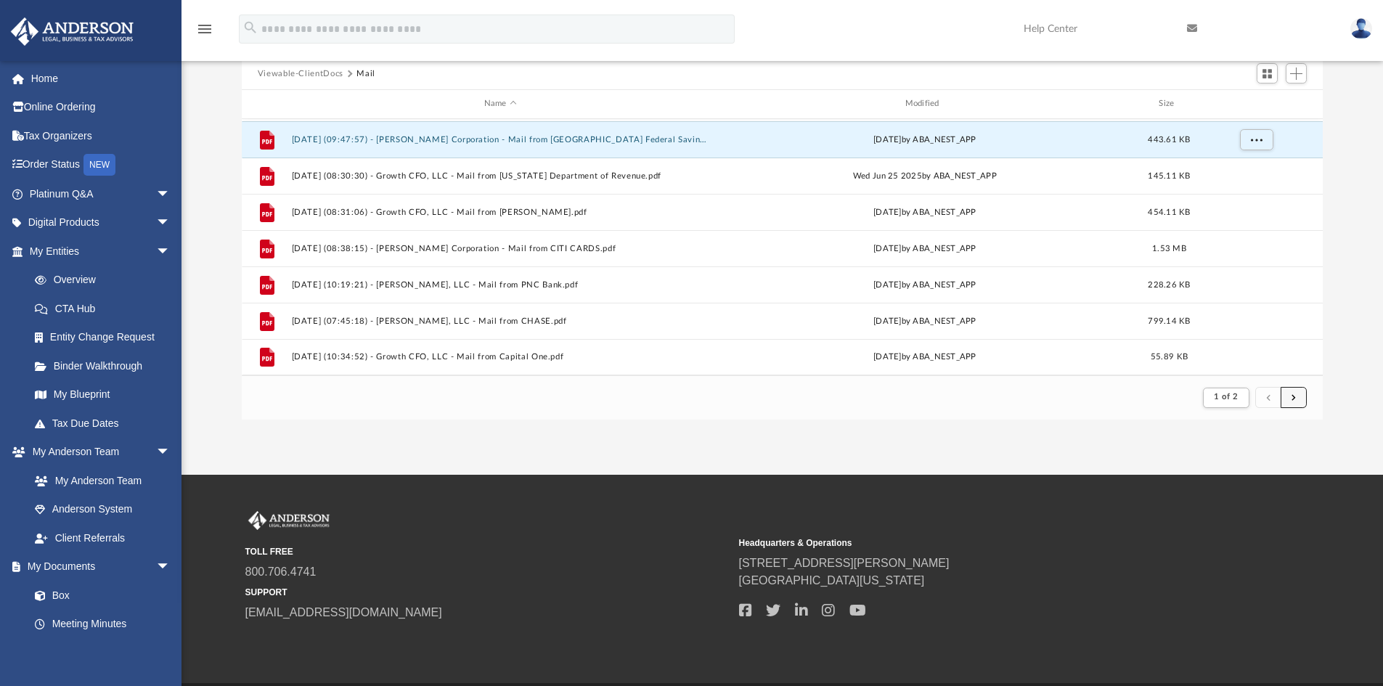
click at [1294, 397] on span "submit" at bounding box center [1293, 397] width 4 height 8
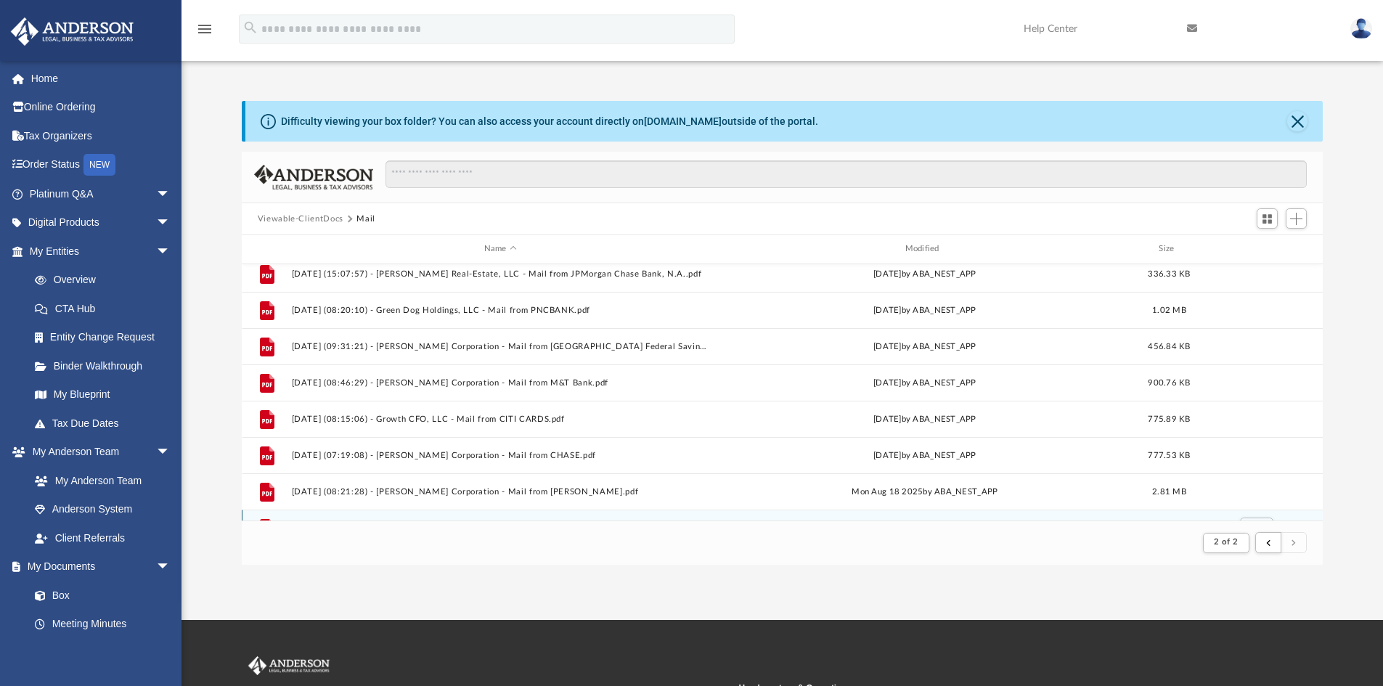
scroll to position [0, 0]
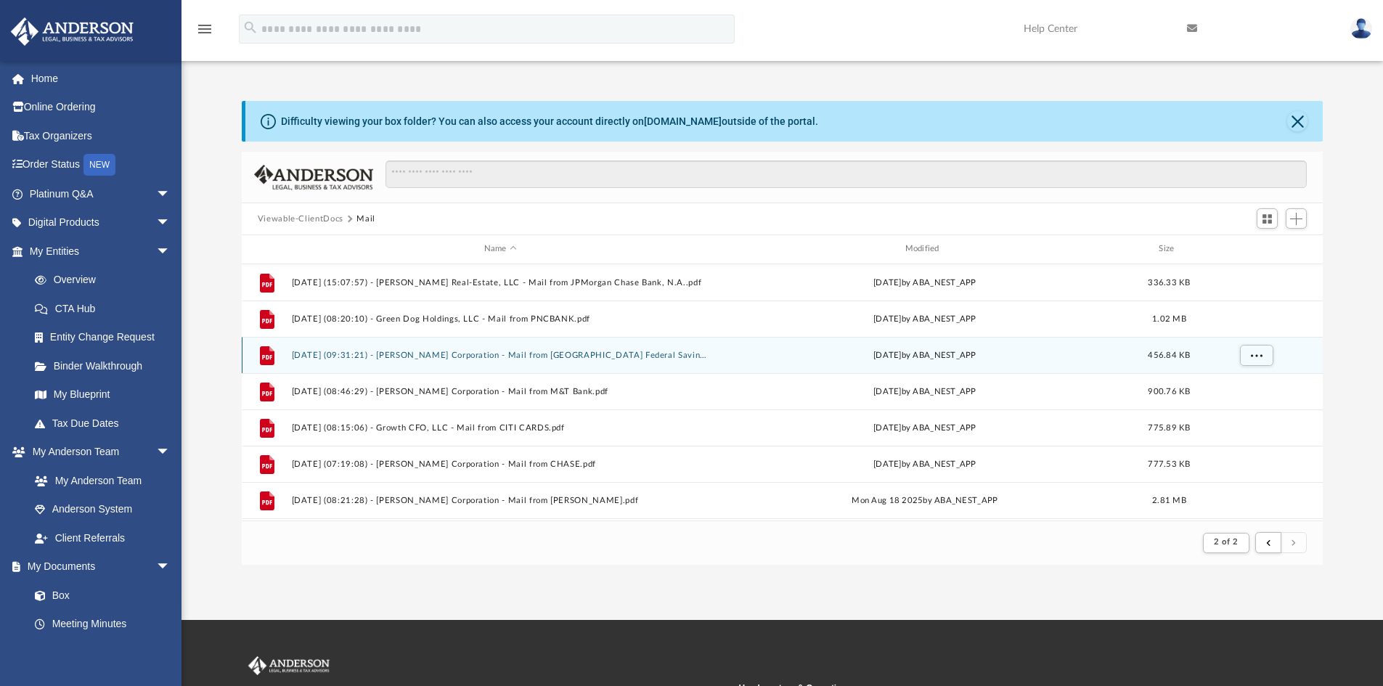
click at [600, 357] on button "2025.07.29 (09:31:21) - Kirk Corporation - Mail from USAA Federal Savings Bank.…" at bounding box center [500, 355] width 418 height 9
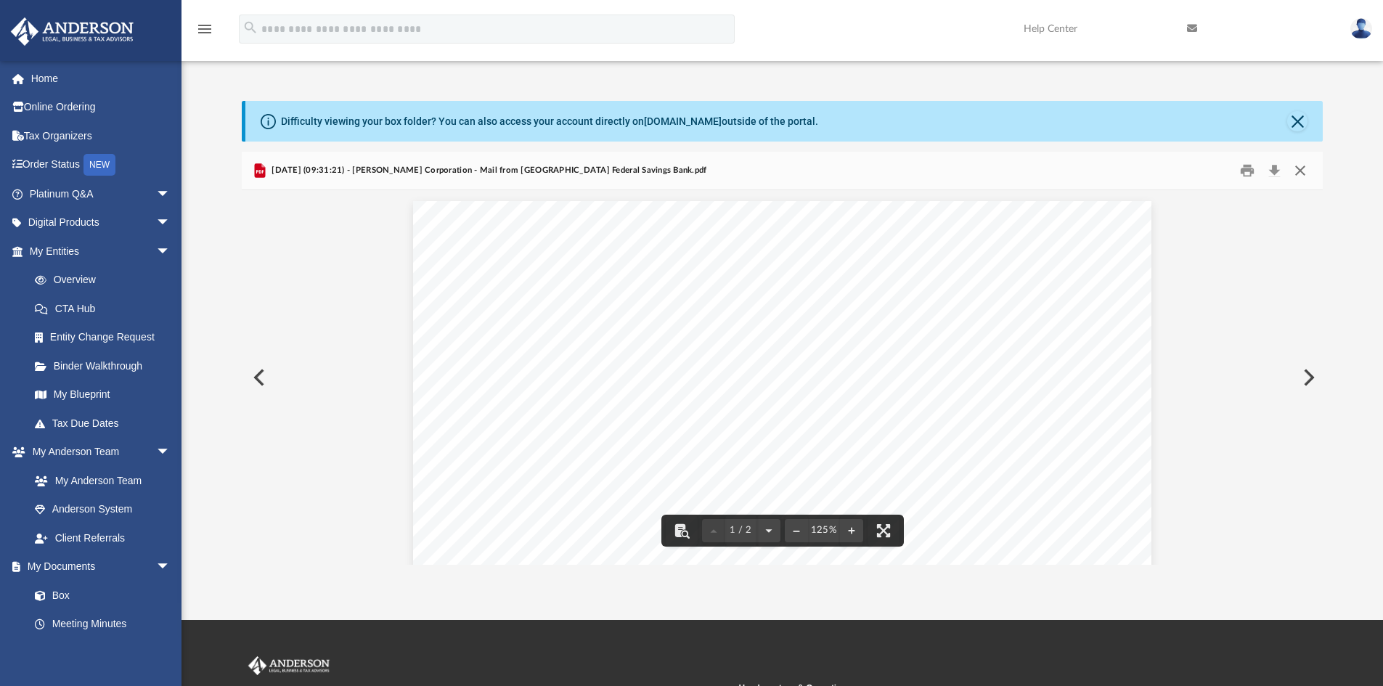
click at [1301, 168] on button "Close" at bounding box center [1300, 171] width 26 height 23
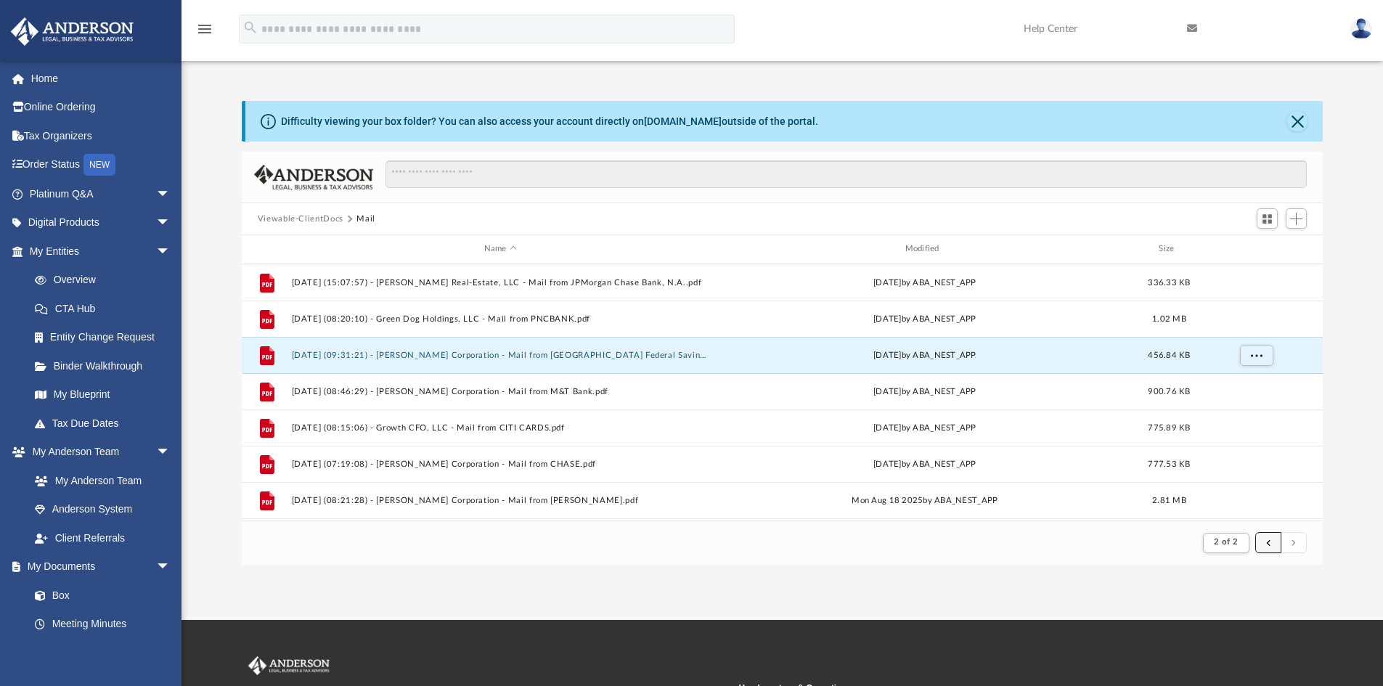
click at [1257, 542] on button "submit" at bounding box center [1268, 542] width 26 height 21
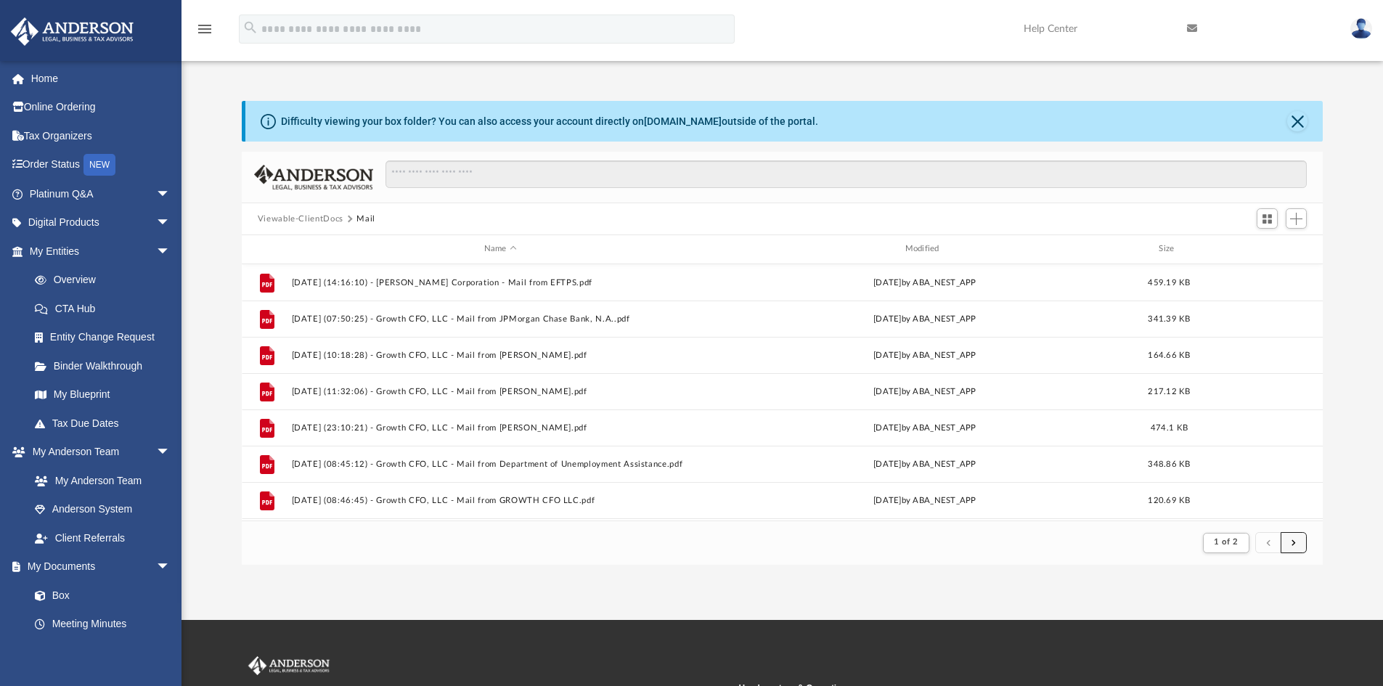
click at [1294, 543] on span "submit" at bounding box center [1293, 543] width 4 height 8
click at [1276, 541] on button "submit" at bounding box center [1268, 542] width 26 height 21
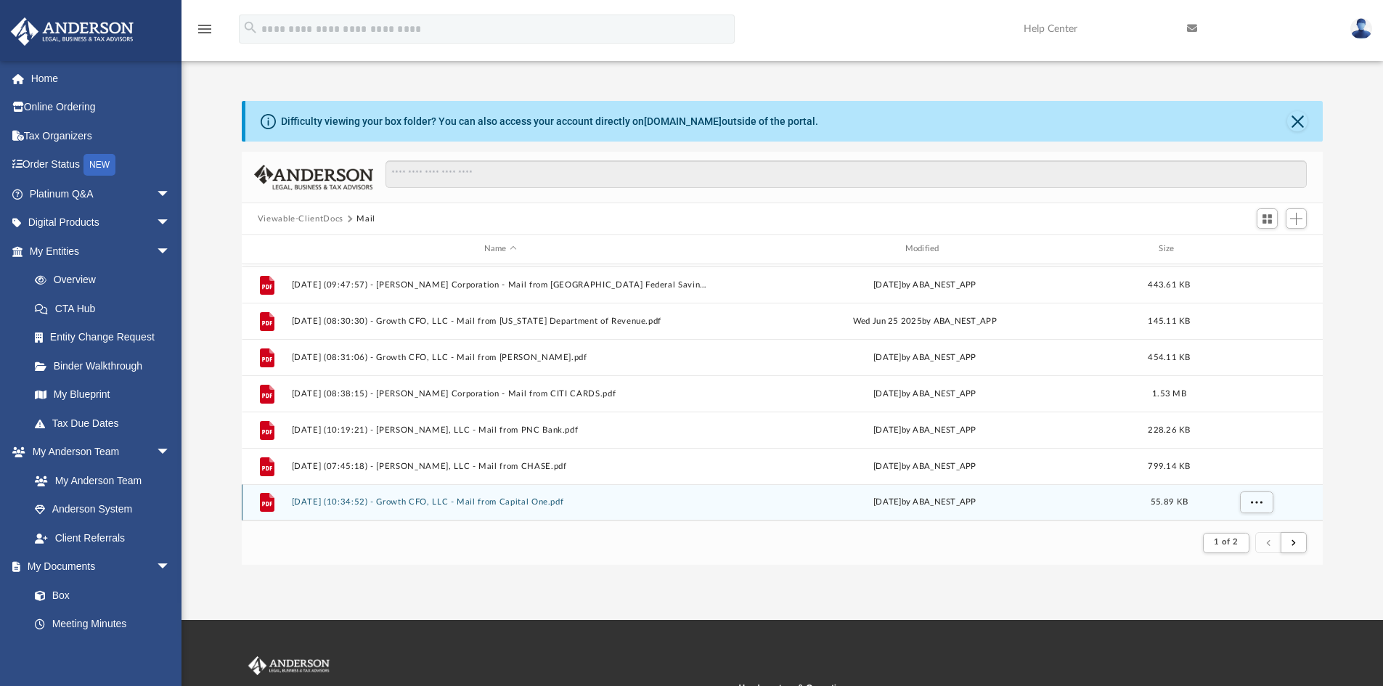
click at [491, 502] on button "2025.07.15 (10:34:52) - Growth CFO, LLC - Mail from Capital One.pdf" at bounding box center [500, 501] width 418 height 9
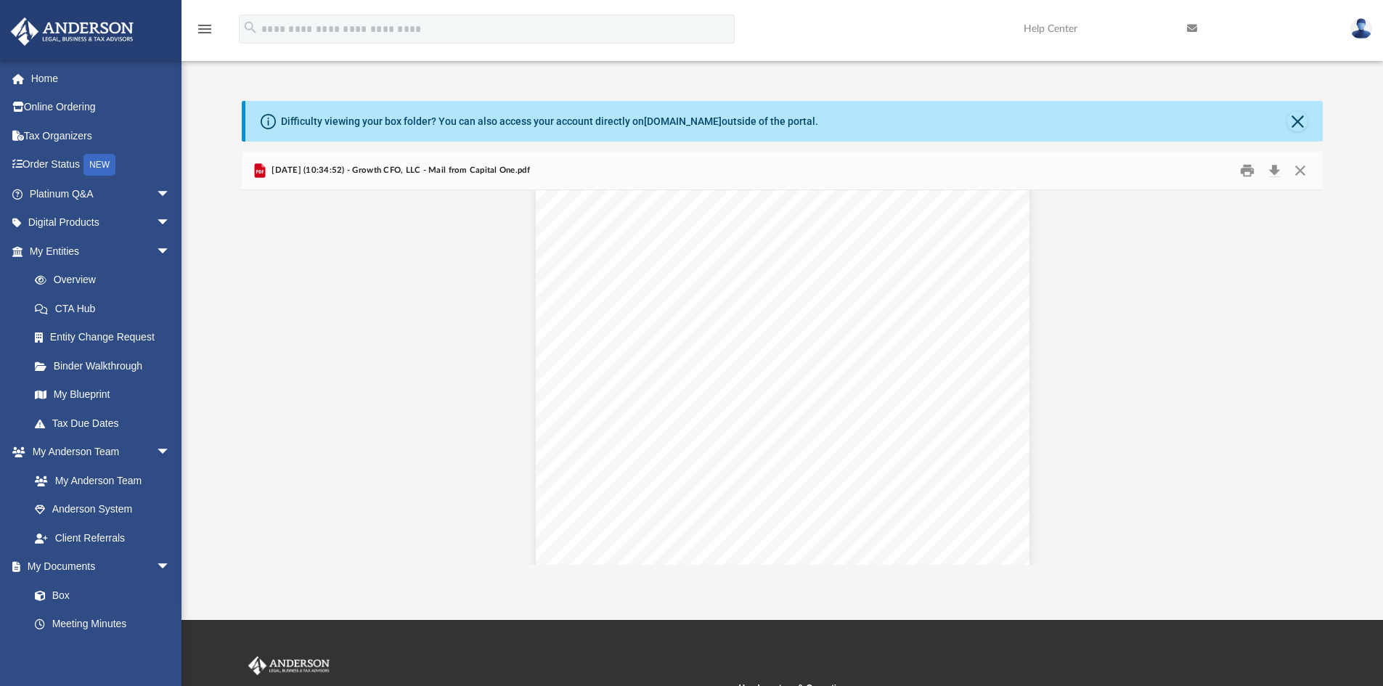
scroll to position [0, 0]
click at [1295, 172] on button "Close" at bounding box center [1300, 171] width 26 height 23
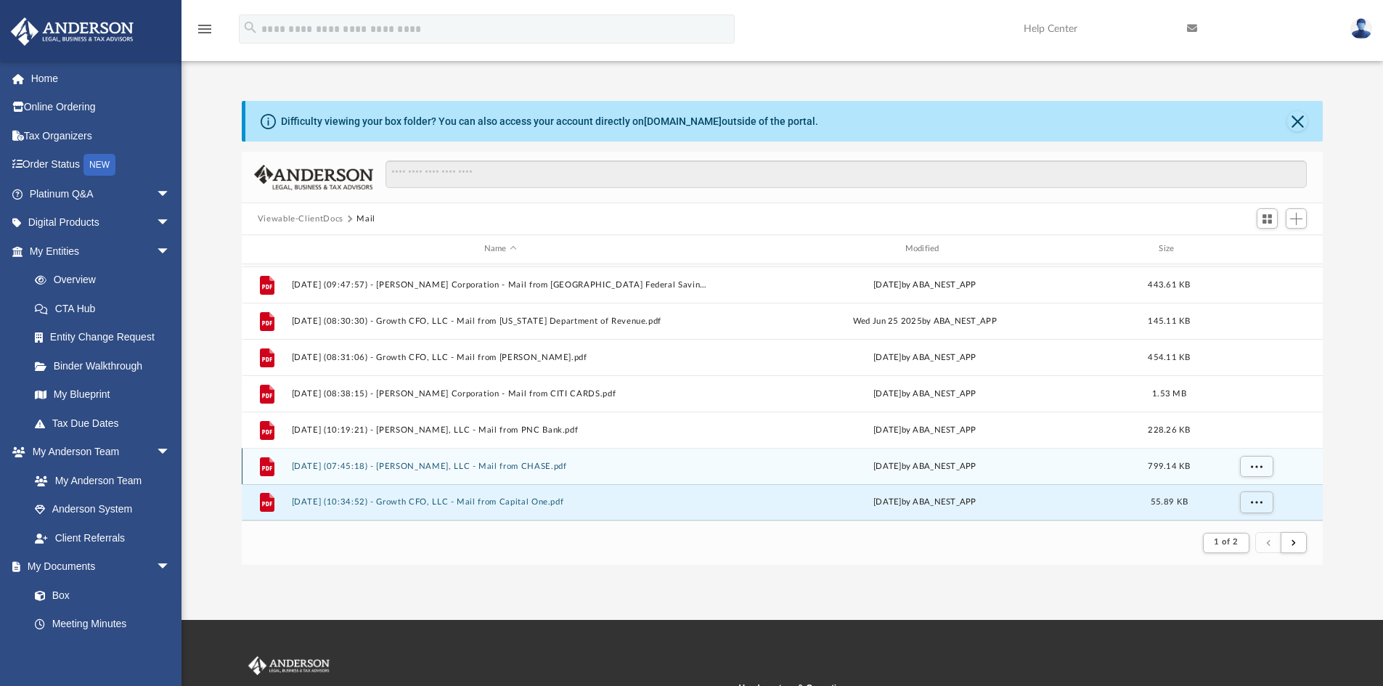
click at [614, 462] on button "2025.07.09 (07:45:18) - Kirk W. McLaren, LLC - Mail from CHASE.pdf" at bounding box center [500, 466] width 418 height 9
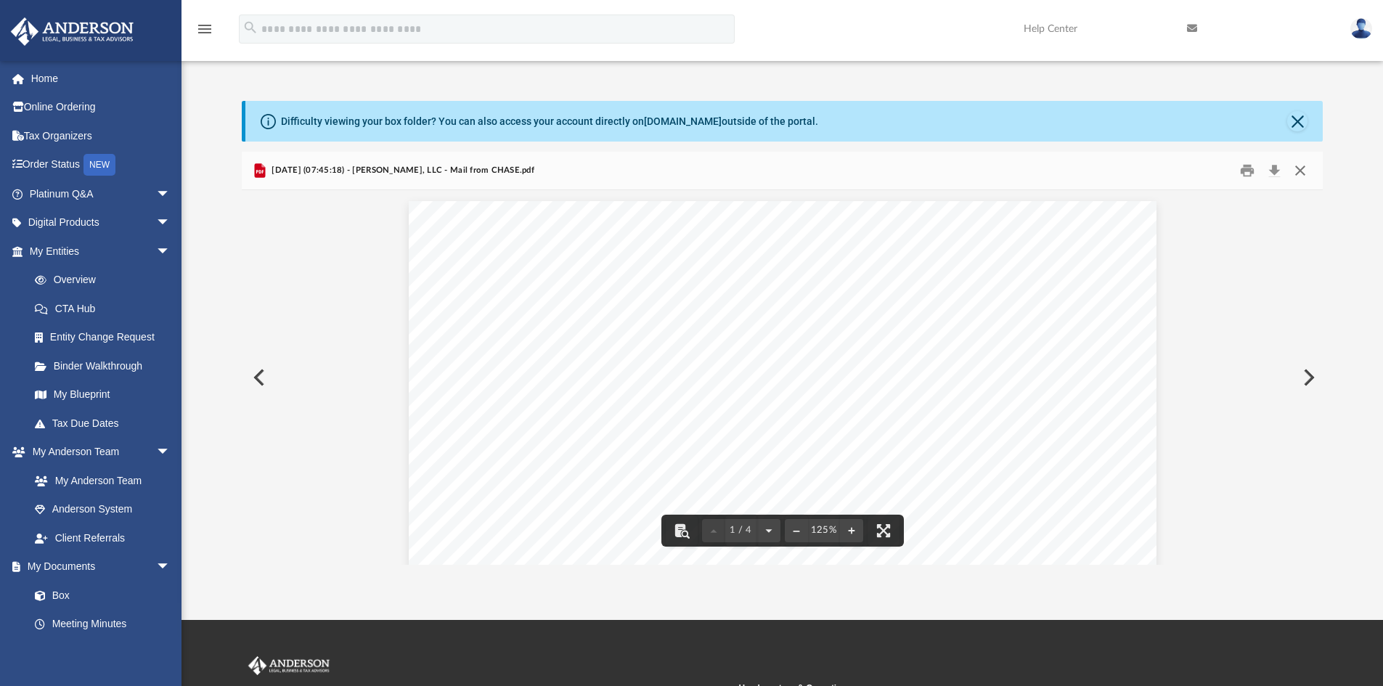
click at [1294, 166] on button "Close" at bounding box center [1300, 171] width 26 height 23
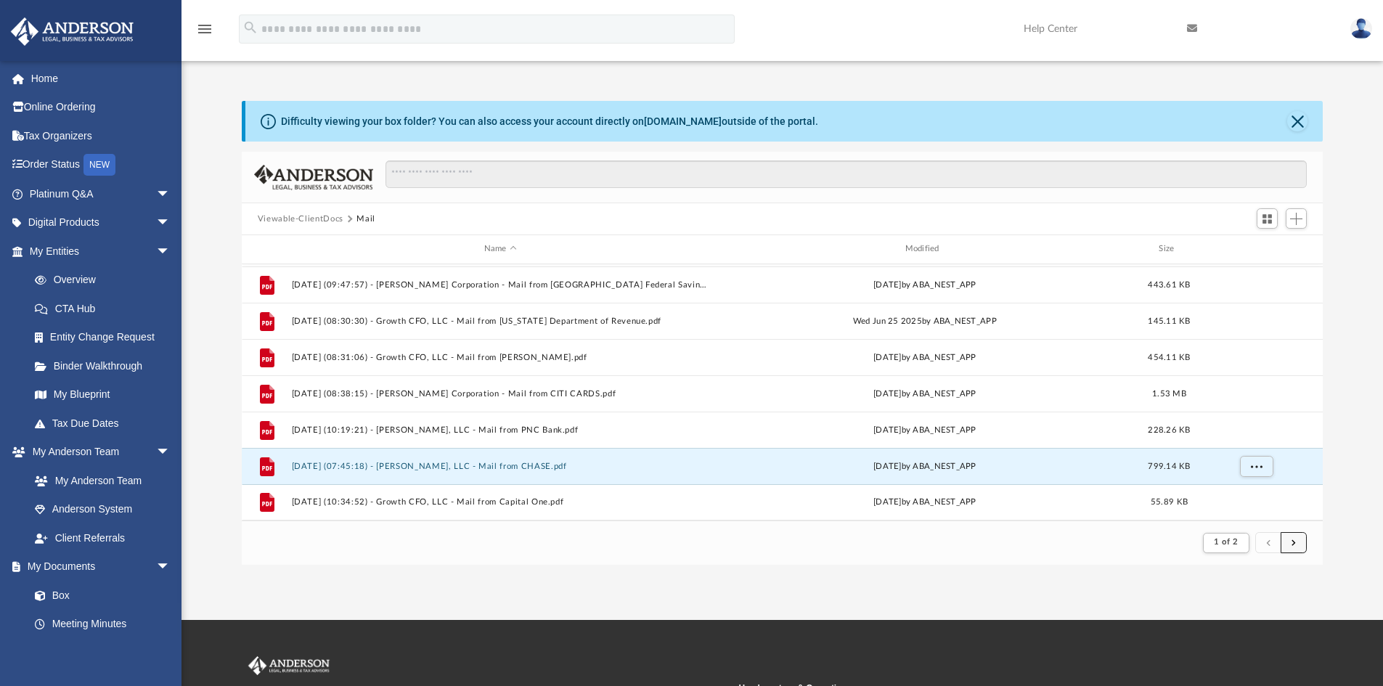
click at [1293, 544] on span "submit" at bounding box center [1293, 543] width 4 height 8
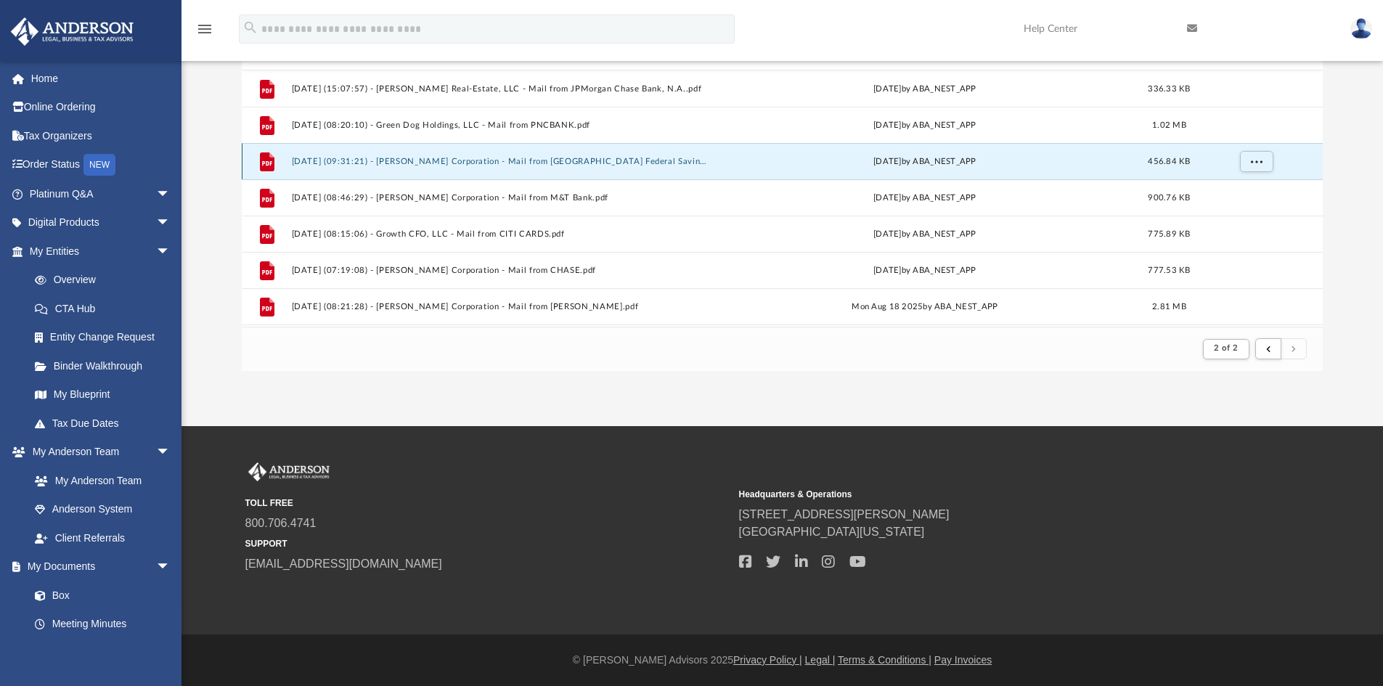
click at [569, 166] on button "2025.07.29 (09:31:21) - Kirk Corporation - Mail from USAA Federal Savings Bank.…" at bounding box center [500, 161] width 418 height 9
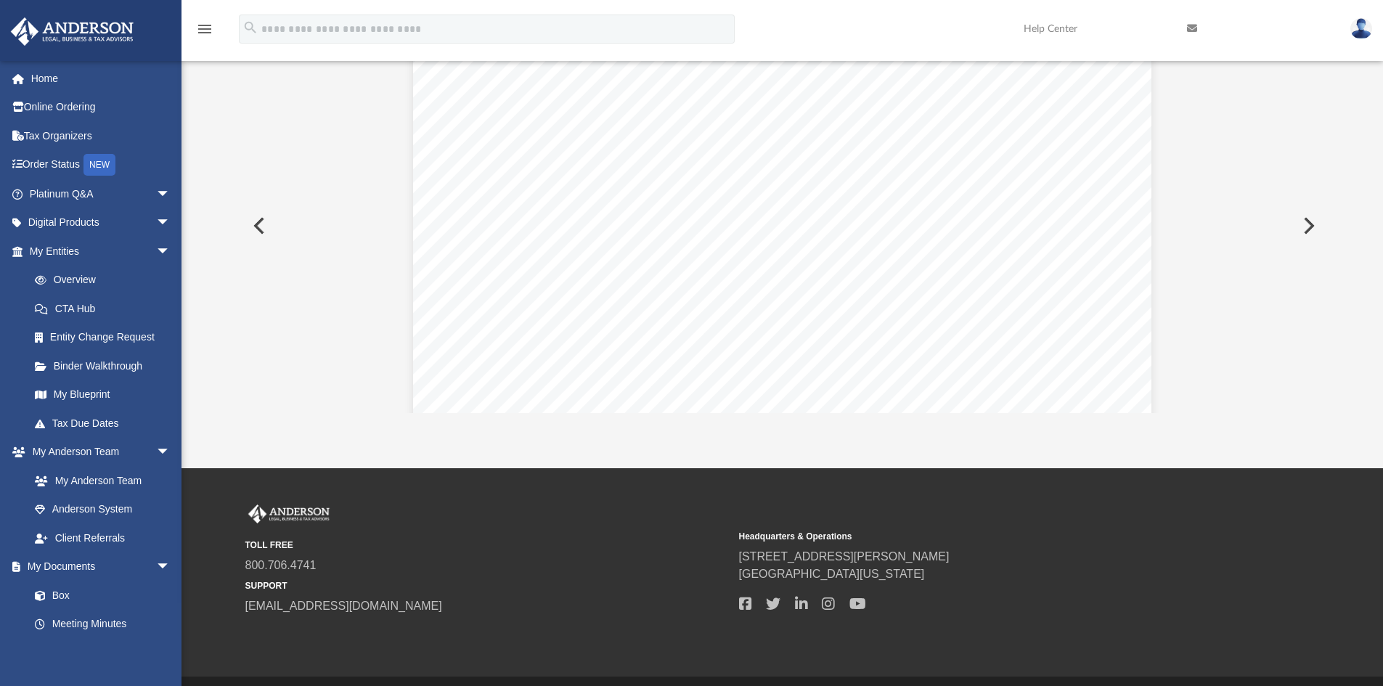
scroll to position [363, 0]
click at [1301, 226] on button "Preview" at bounding box center [1307, 225] width 32 height 41
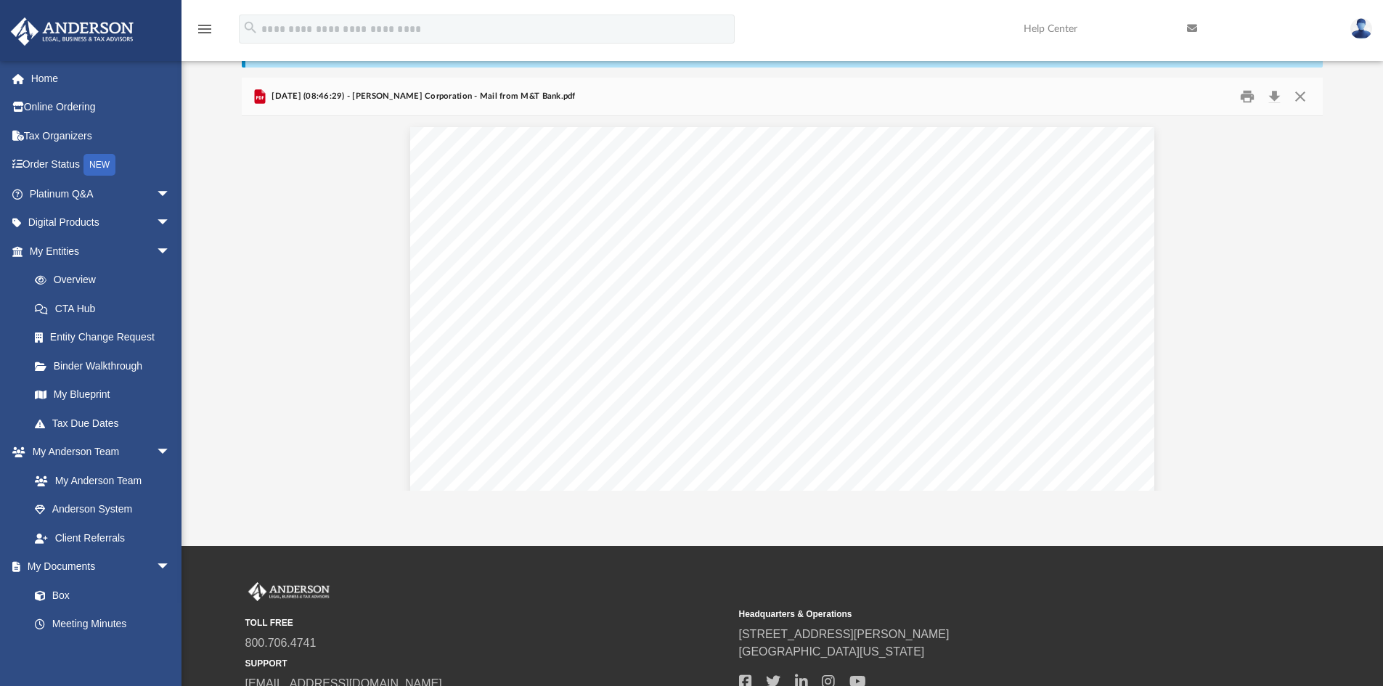
scroll to position [0, 0]
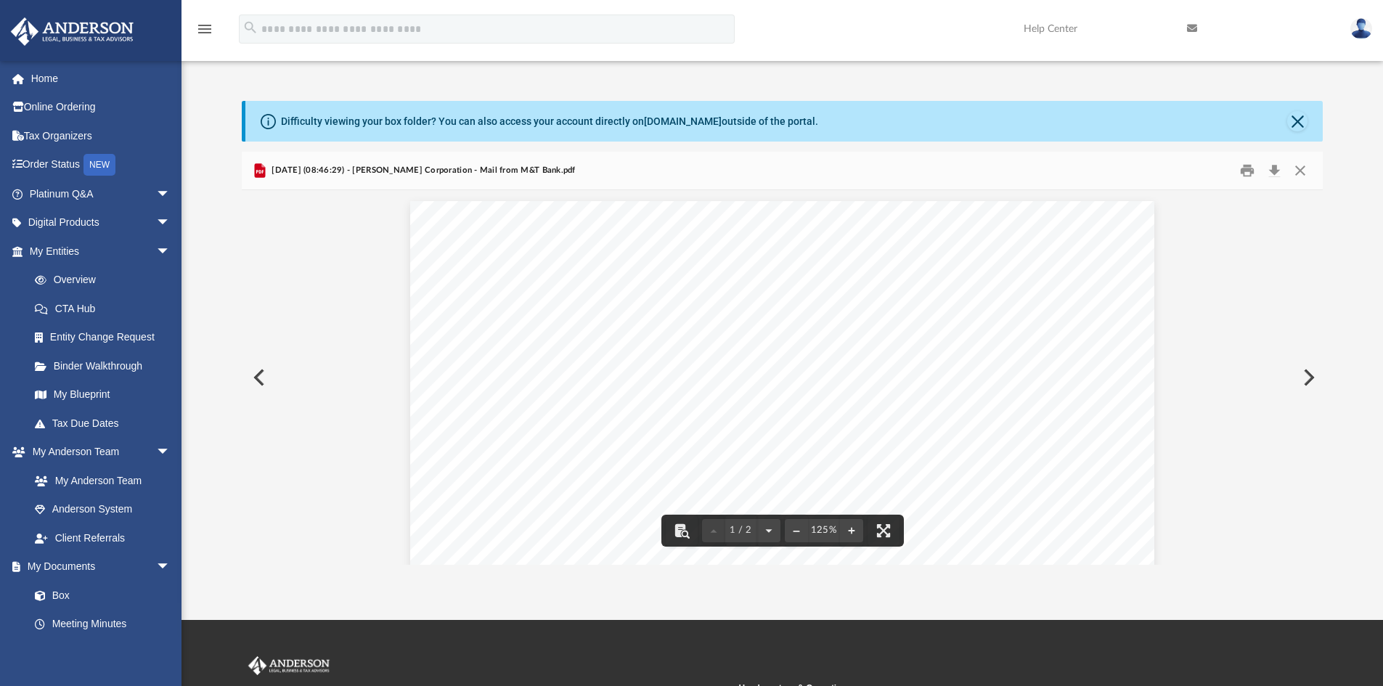
click at [1307, 377] on button "Preview" at bounding box center [1307, 377] width 32 height 41
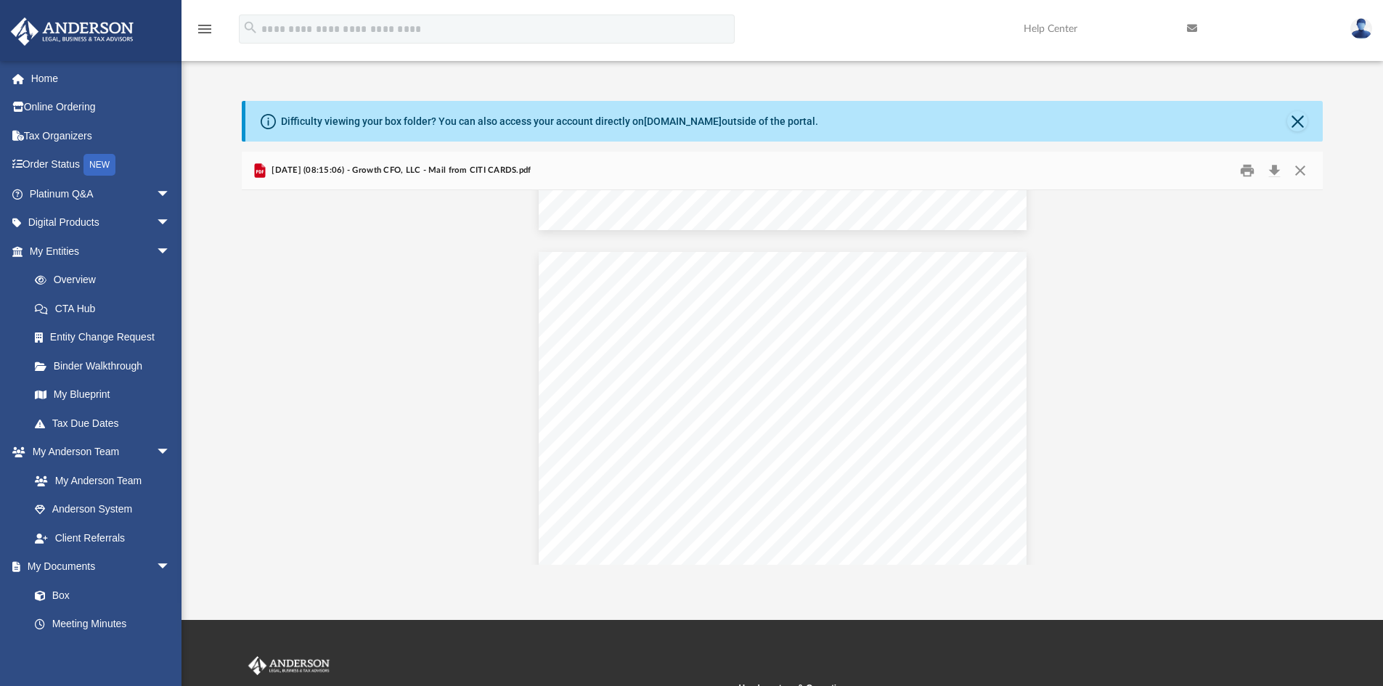
scroll to position [1906, 0]
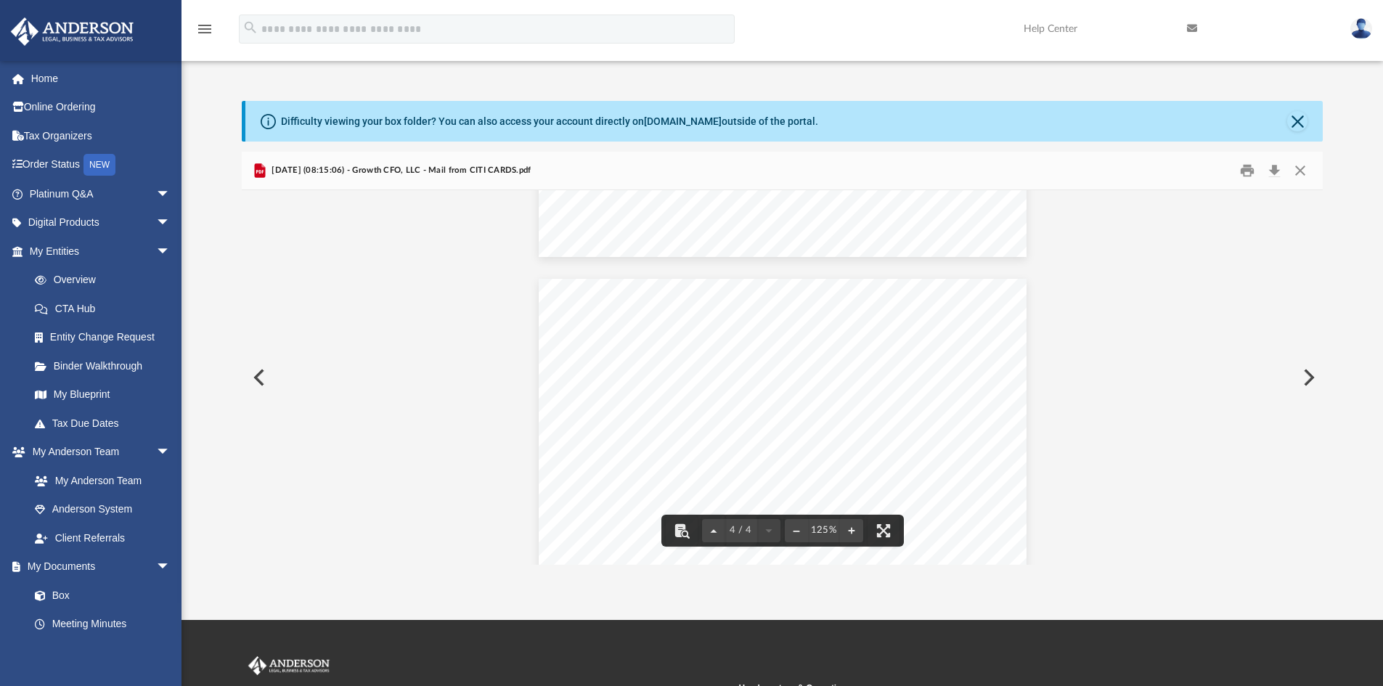
click at [1309, 381] on button "Preview" at bounding box center [1307, 377] width 32 height 41
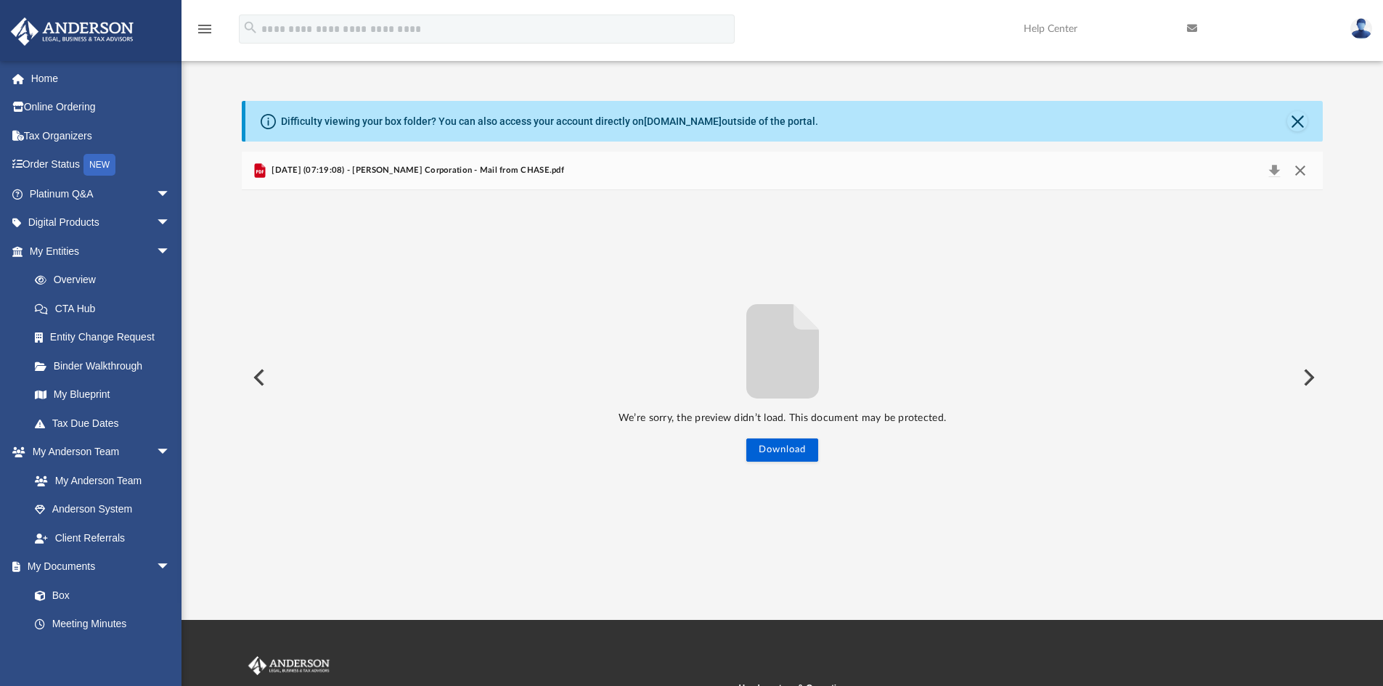
click at [1308, 171] on button "Close" at bounding box center [1300, 170] width 26 height 20
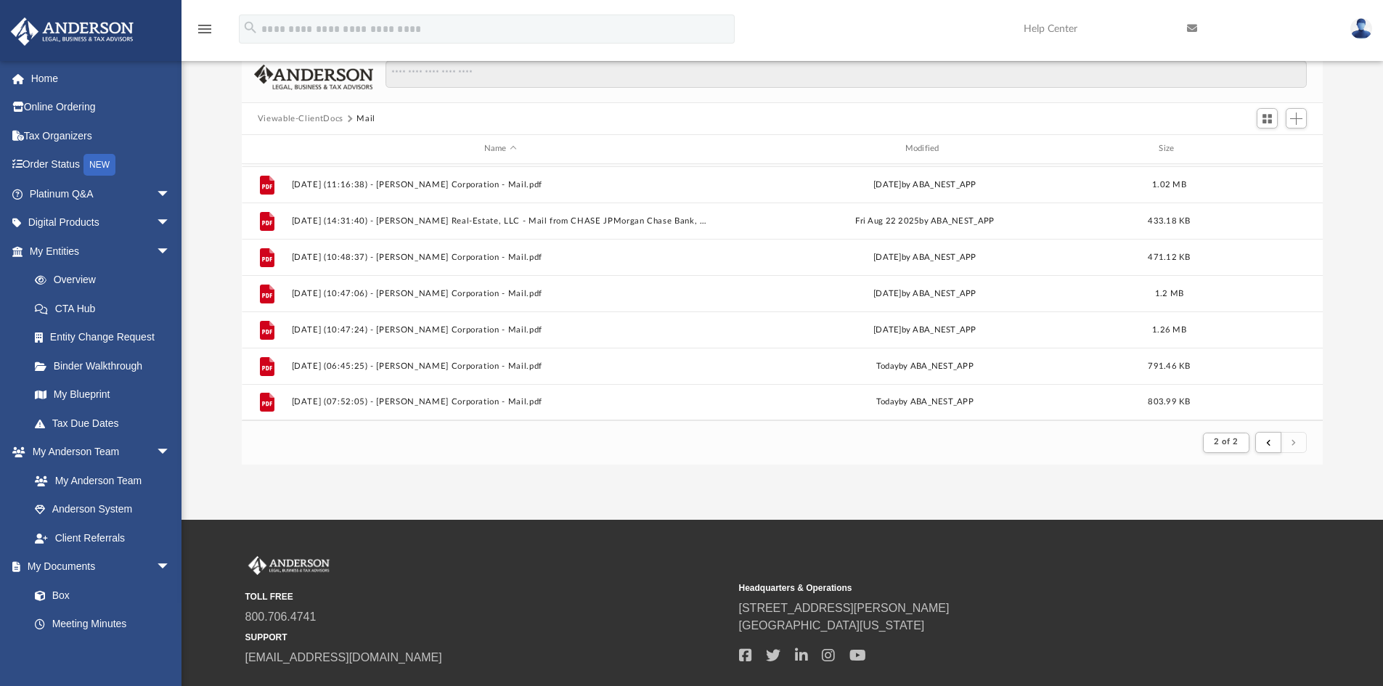
scroll to position [194, 0]
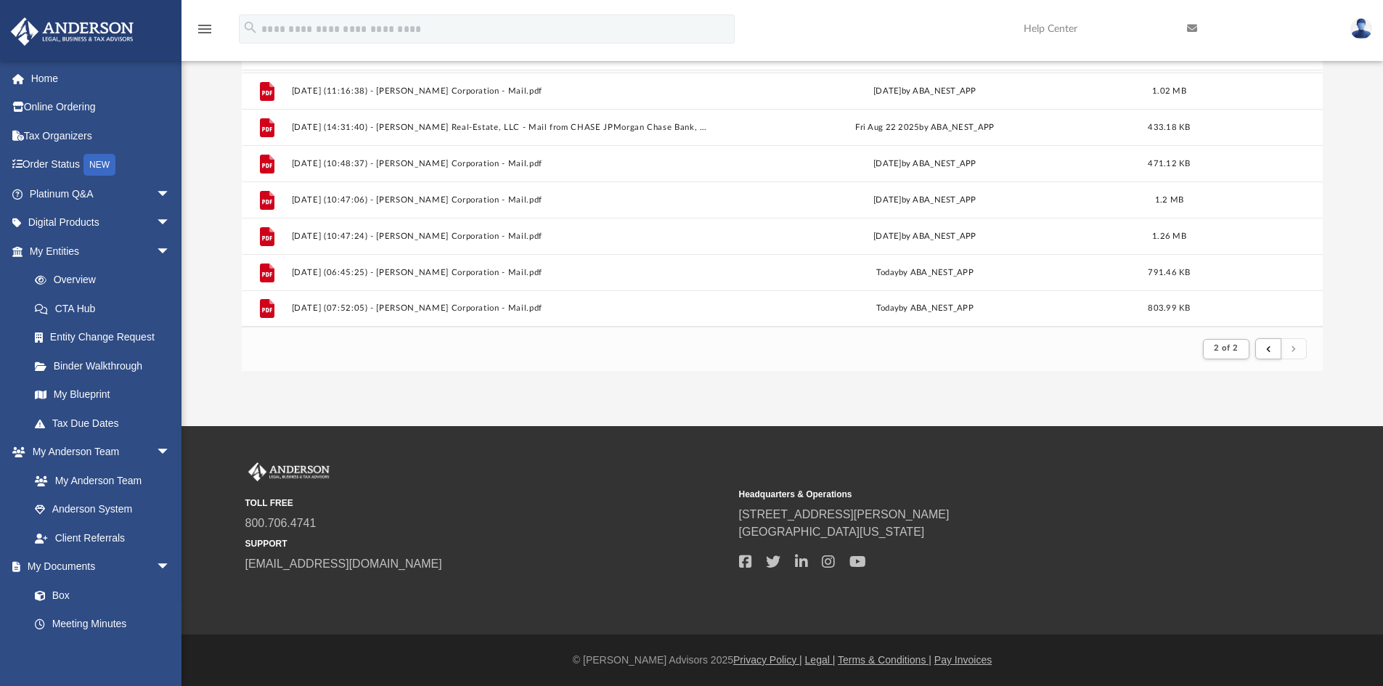
click at [1362, 25] on img at bounding box center [1361, 28] width 22 height 21
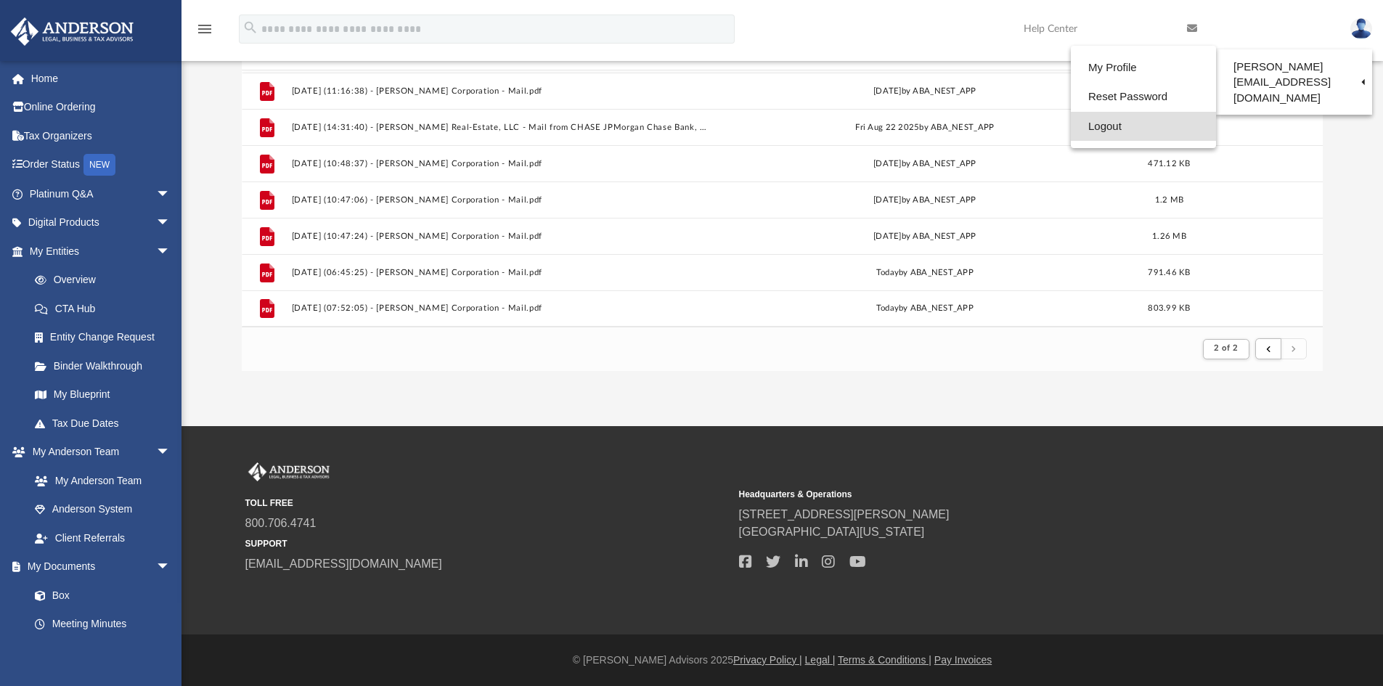
click at [1111, 122] on link "Logout" at bounding box center [1143, 127] width 145 height 30
